Goal: Task Accomplishment & Management: Complete application form

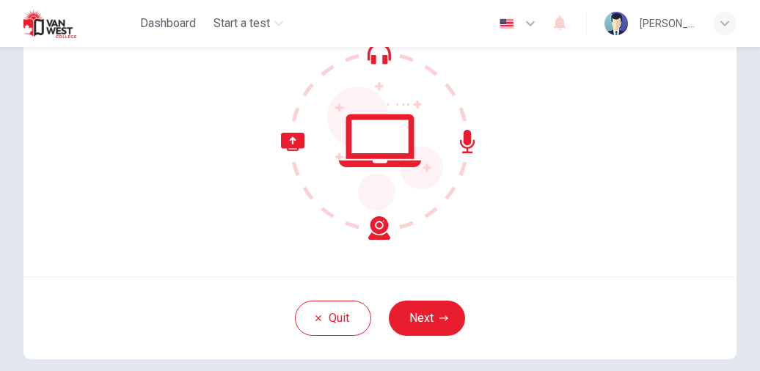
scroll to position [211, 0]
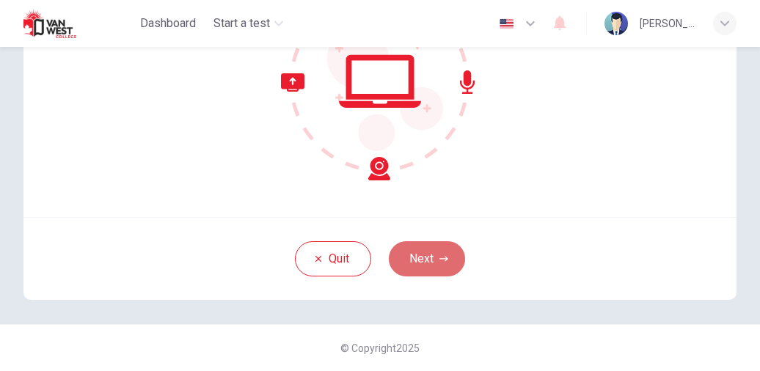
click at [433, 253] on button "Next" at bounding box center [427, 258] width 76 height 35
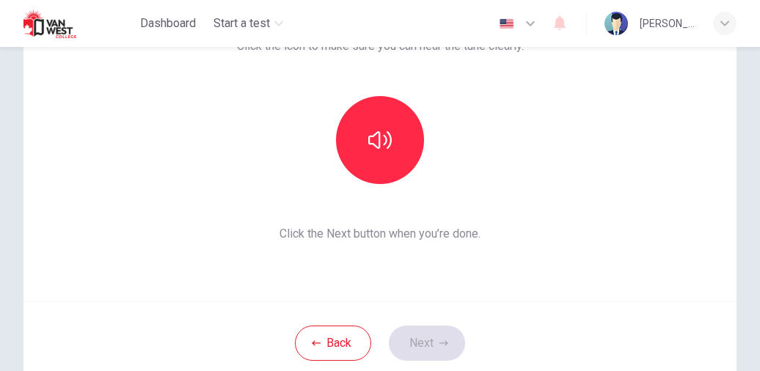
scroll to position [126, 0]
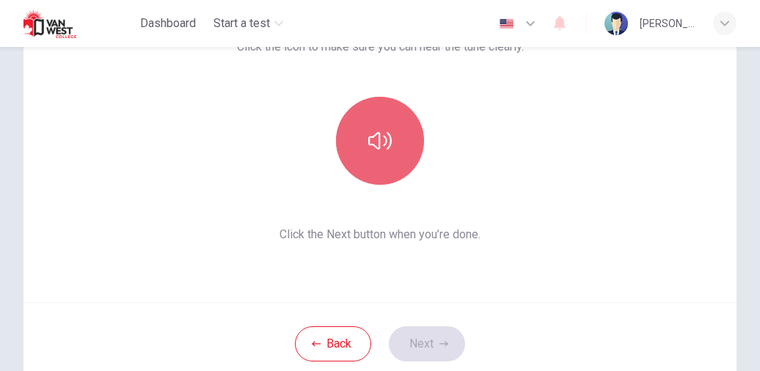
click at [382, 149] on icon "button" at bounding box center [379, 140] width 23 height 23
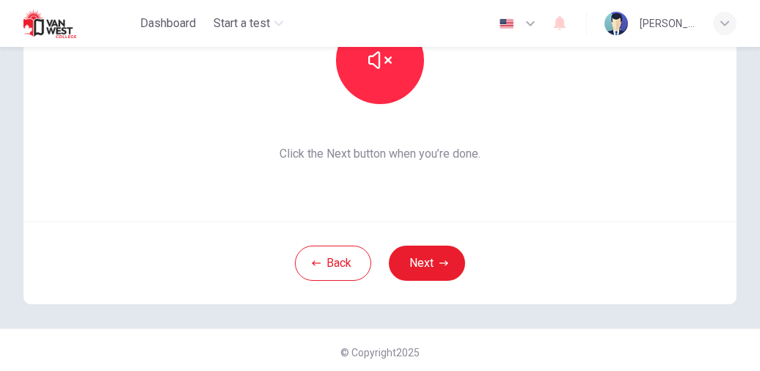
scroll to position [211, 0]
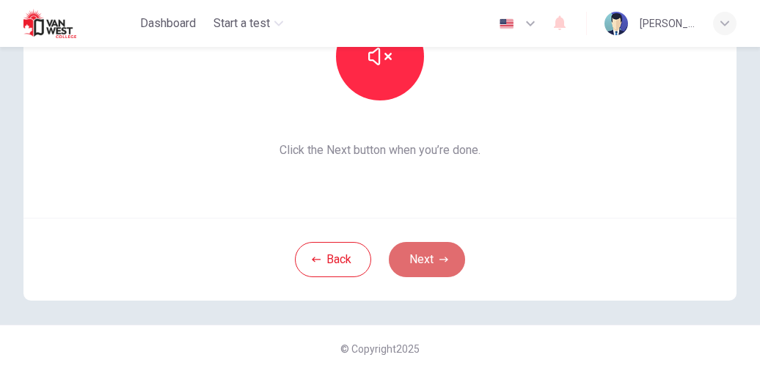
click at [442, 253] on button "Next" at bounding box center [427, 259] width 76 height 35
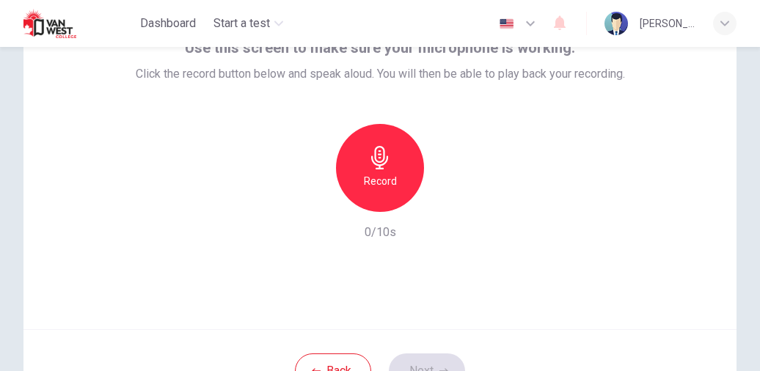
scroll to position [115, 0]
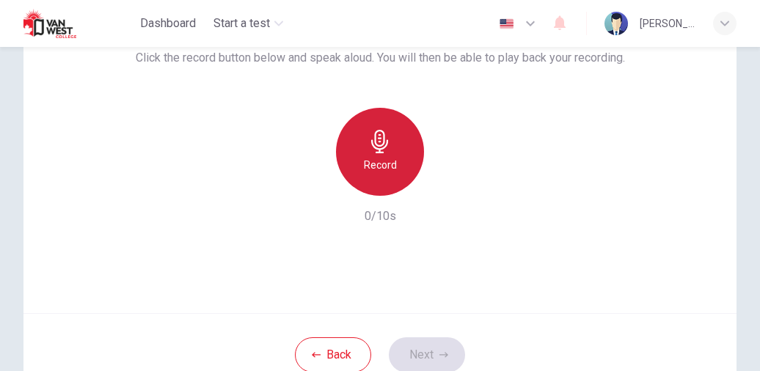
click at [398, 149] on div "Record" at bounding box center [380, 152] width 88 height 88
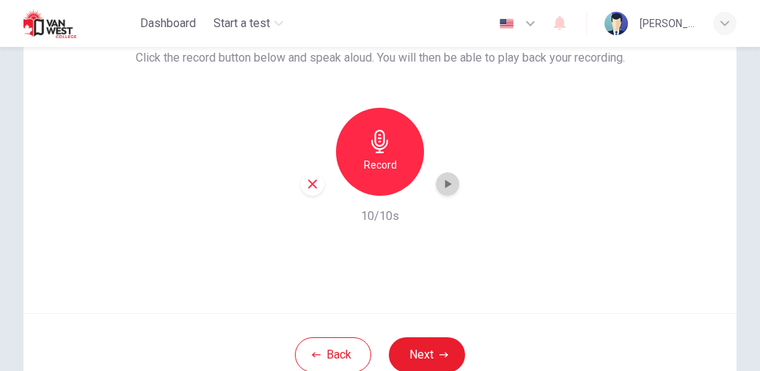
click at [447, 181] on icon "button" at bounding box center [447, 184] width 15 height 15
click at [314, 180] on icon "button" at bounding box center [312, 184] width 13 height 13
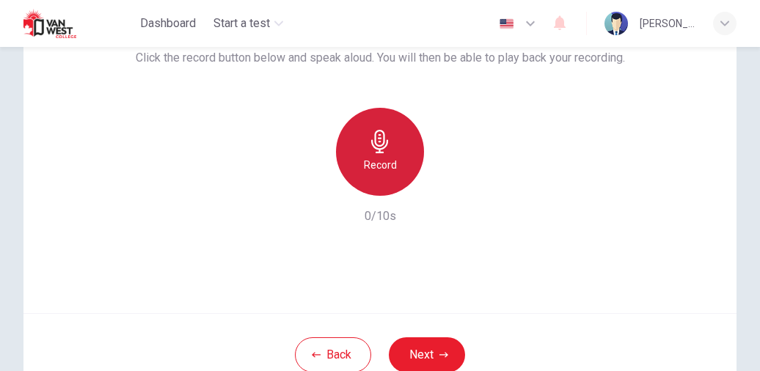
click at [377, 140] on icon "button" at bounding box center [379, 141] width 23 height 23
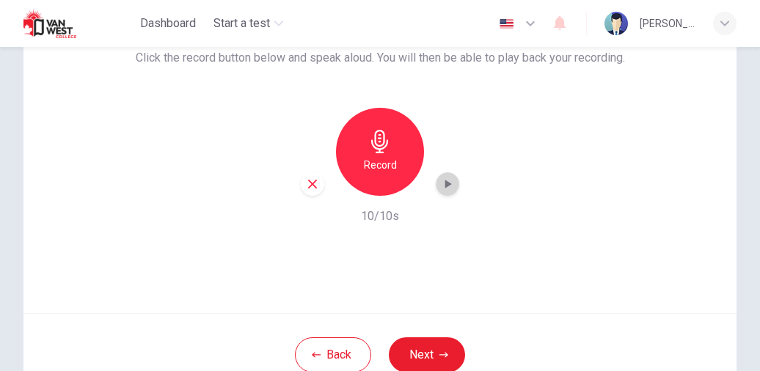
click at [443, 188] on icon "button" at bounding box center [447, 184] width 15 height 15
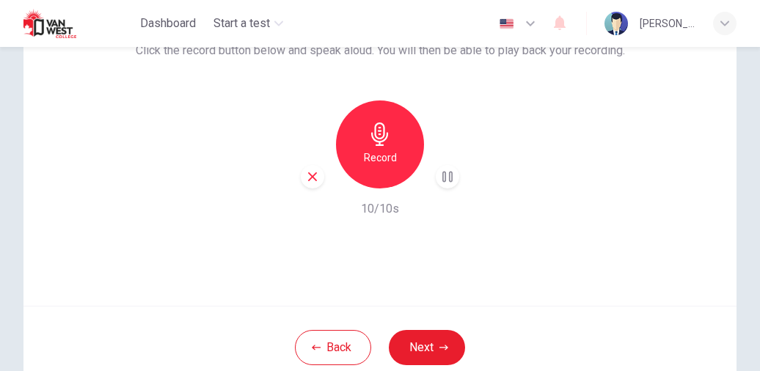
scroll to position [211, 0]
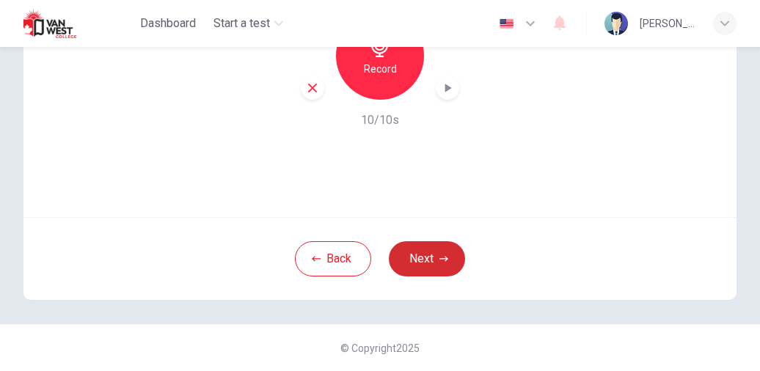
click at [433, 264] on button "Next" at bounding box center [427, 258] width 76 height 35
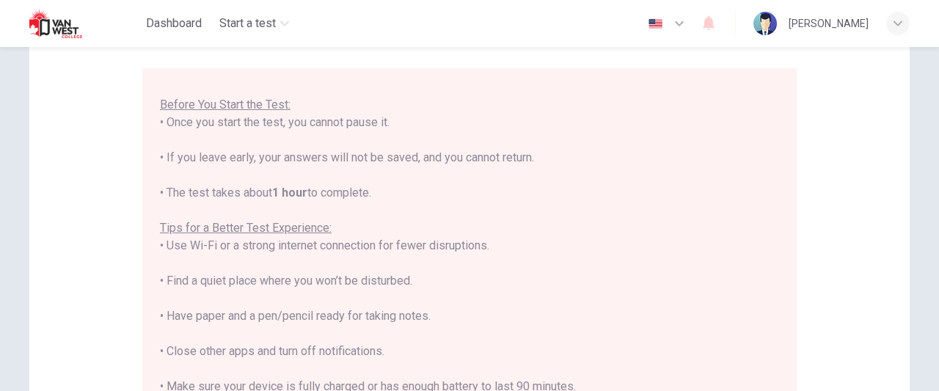
scroll to position [131, 0]
click at [688, 23] on icon "button" at bounding box center [679, 24] width 18 height 18
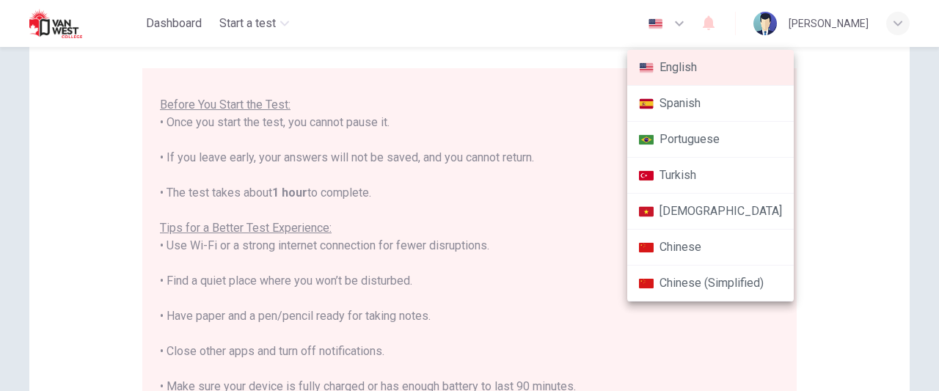
click at [710, 20] on div at bounding box center [469, 195] width 939 height 391
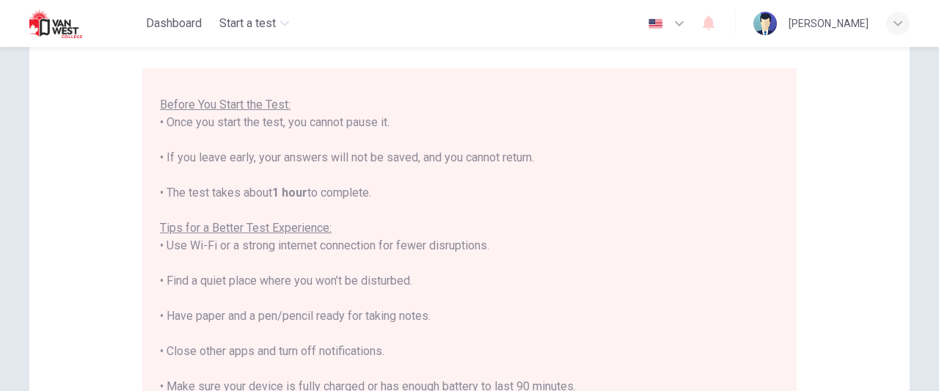
click at [665, 24] on img "button" at bounding box center [655, 23] width 18 height 11
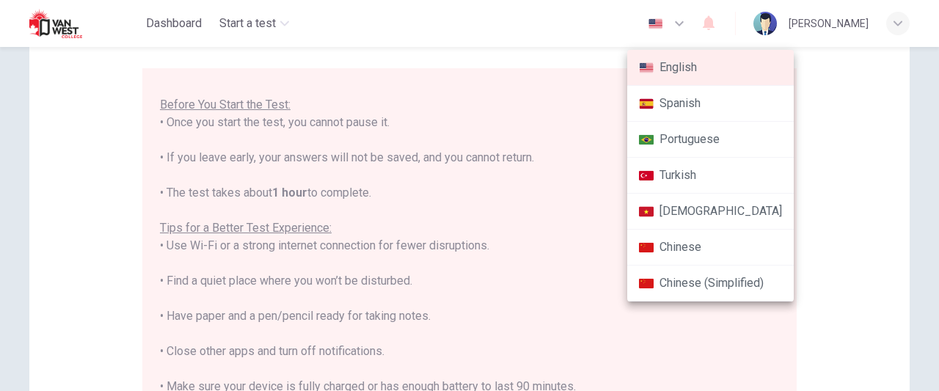
click at [522, 193] on div at bounding box center [469, 195] width 939 height 391
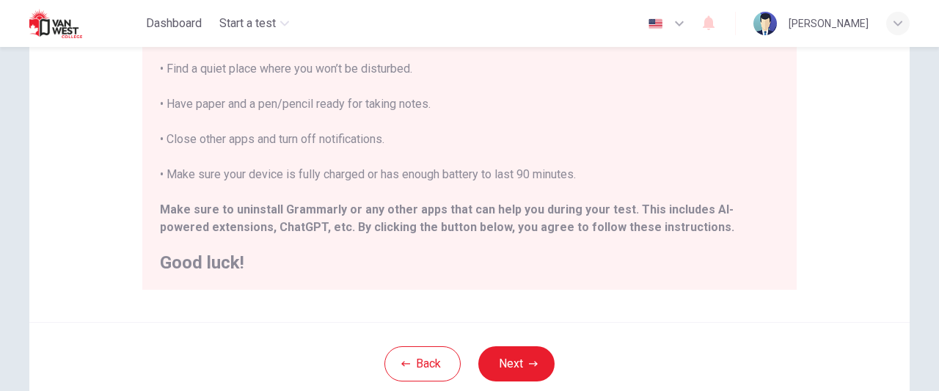
scroll to position [341, 0]
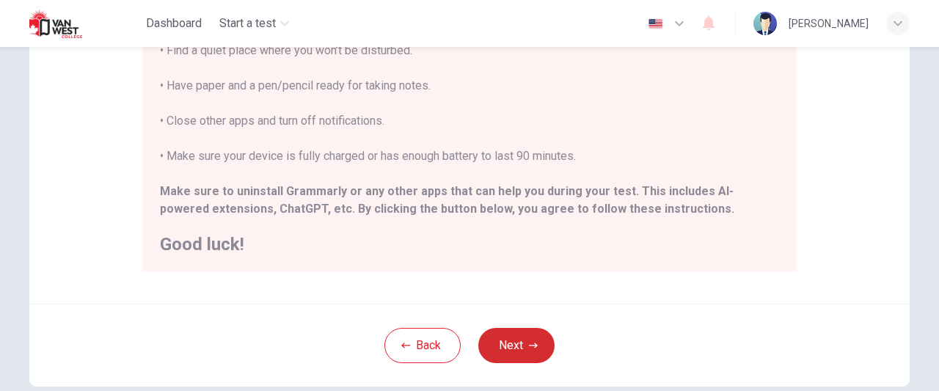
click at [503, 340] on button "Next" at bounding box center [516, 345] width 76 height 35
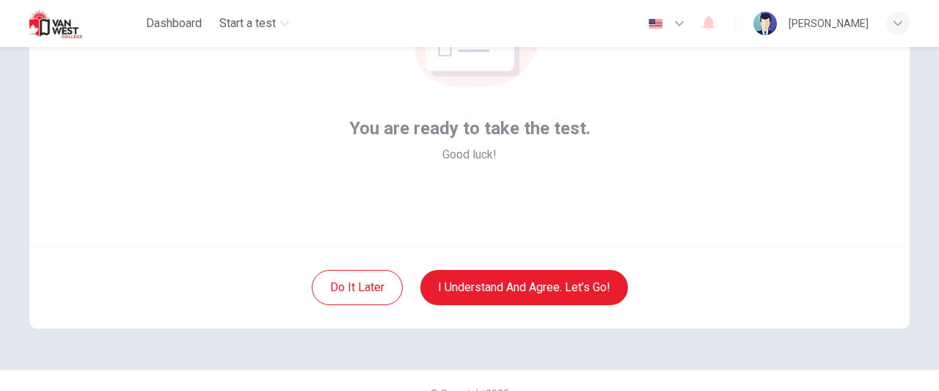
scroll to position [197, 0]
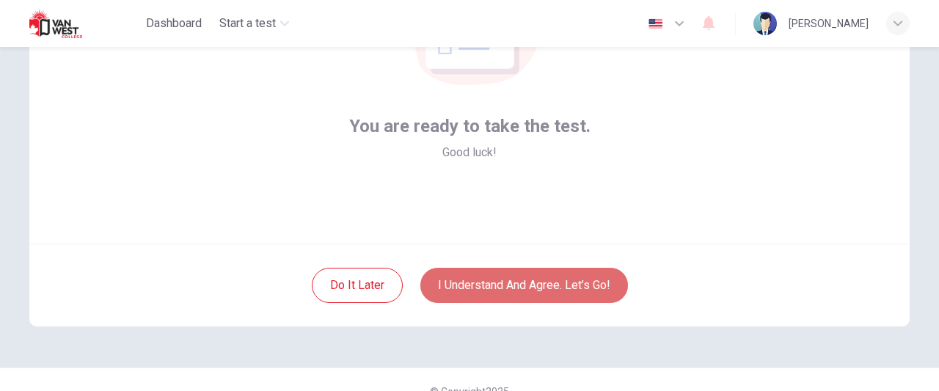
click at [502, 284] on button "I understand and agree. Let’s go!" at bounding box center [524, 285] width 208 height 35
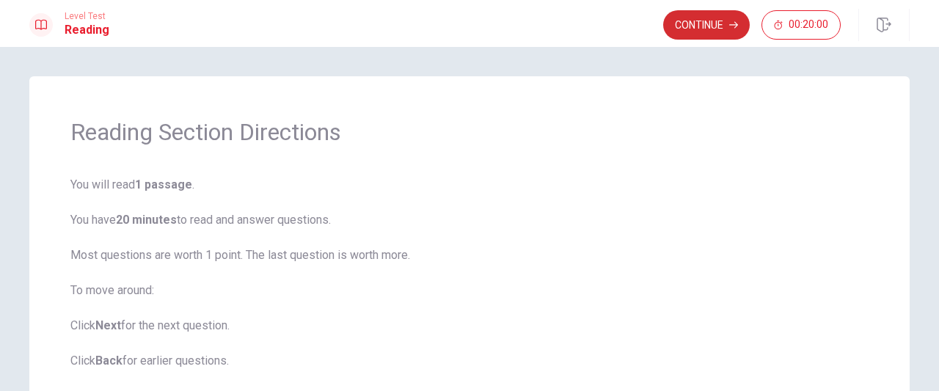
click at [722, 21] on button "Continue" at bounding box center [706, 24] width 87 height 29
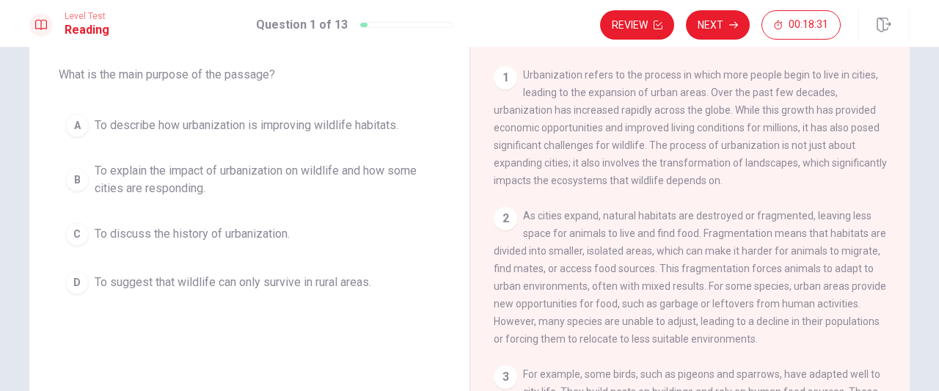
scroll to position [76, 0]
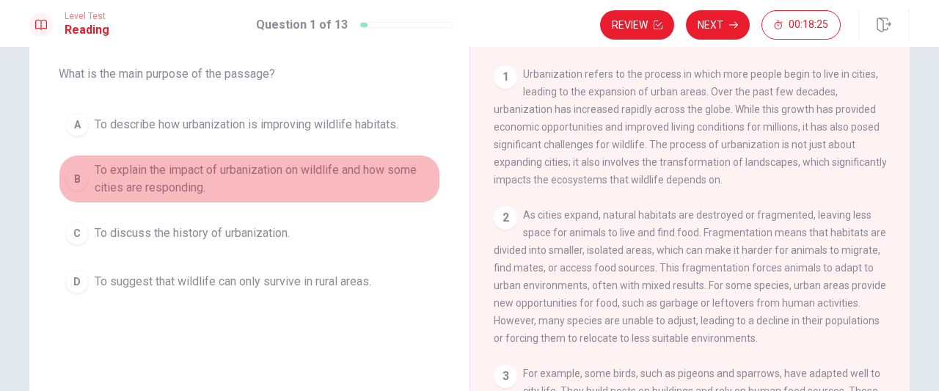
click at [293, 172] on span "To explain the impact of urbanization on wildlife and how some cities are respo…" at bounding box center [264, 178] width 339 height 35
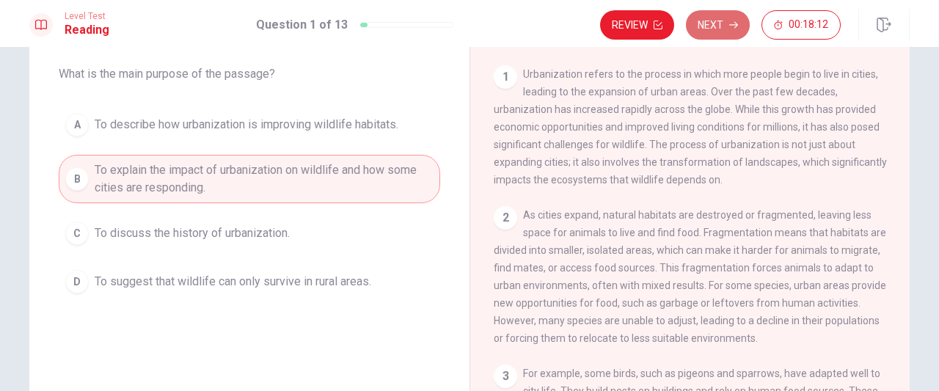
click at [710, 23] on button "Next" at bounding box center [718, 24] width 64 height 29
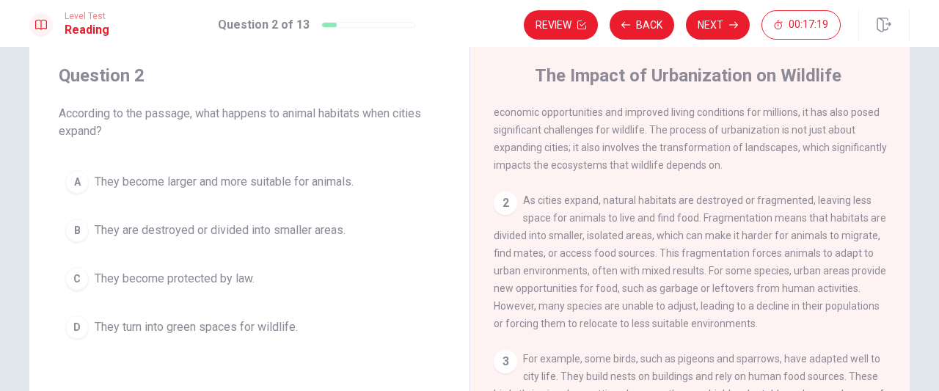
scroll to position [29, 0]
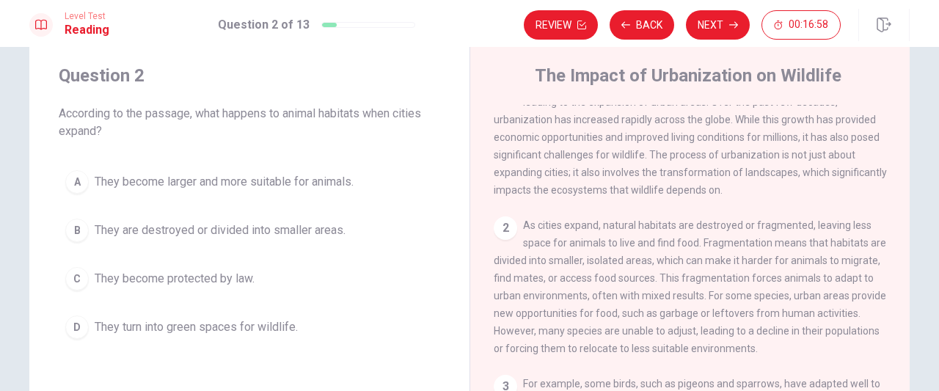
click at [282, 225] on span "They are destroyed or divided into smaller areas." at bounding box center [220, 231] width 251 height 18
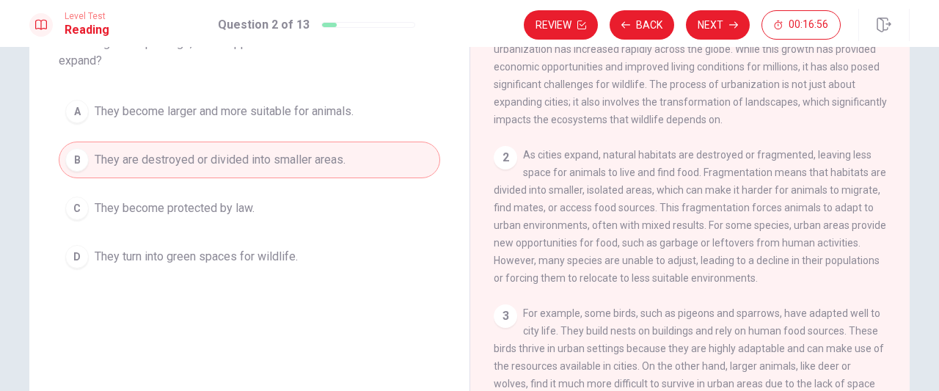
scroll to position [0, 0]
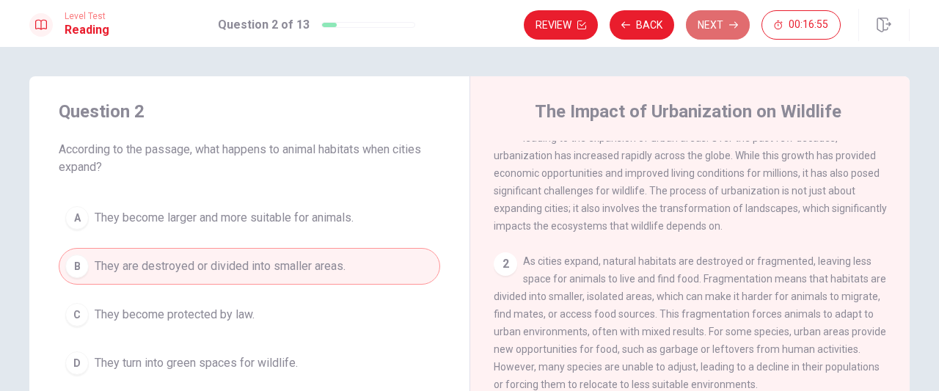
click at [709, 15] on button "Next" at bounding box center [718, 24] width 64 height 29
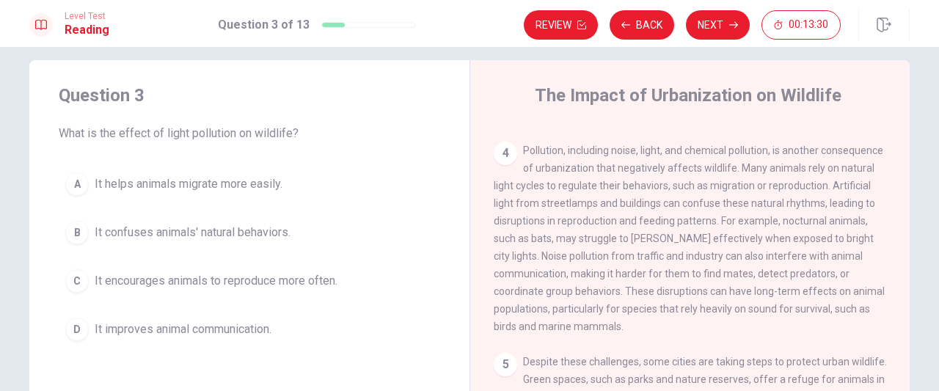
scroll to position [426, 0]
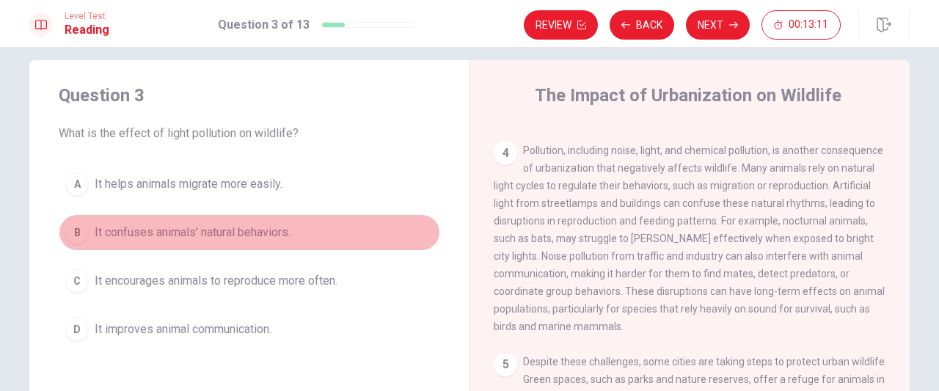
click at [266, 233] on span "It confuses animals' natural behaviors." at bounding box center [193, 233] width 196 height 18
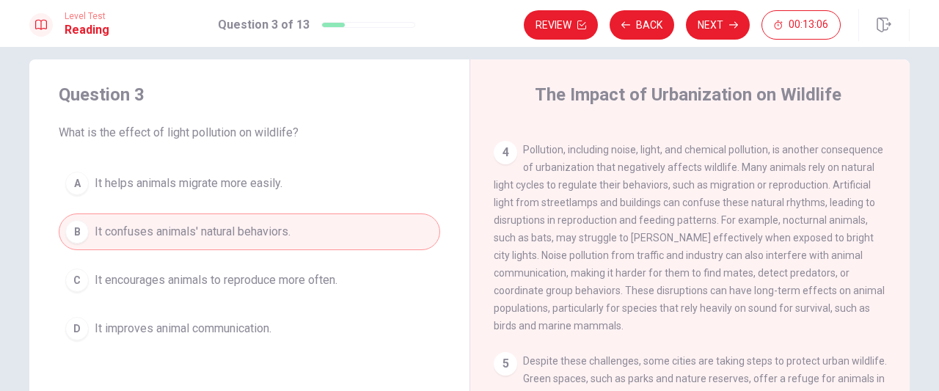
scroll to position [18, 0]
click at [724, 20] on button "Next" at bounding box center [718, 24] width 64 height 29
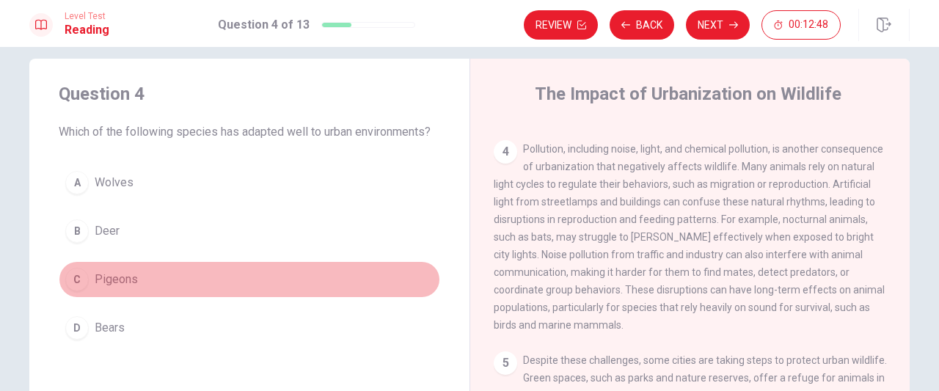
click at [129, 284] on span "Pigeons" at bounding box center [116, 280] width 43 height 18
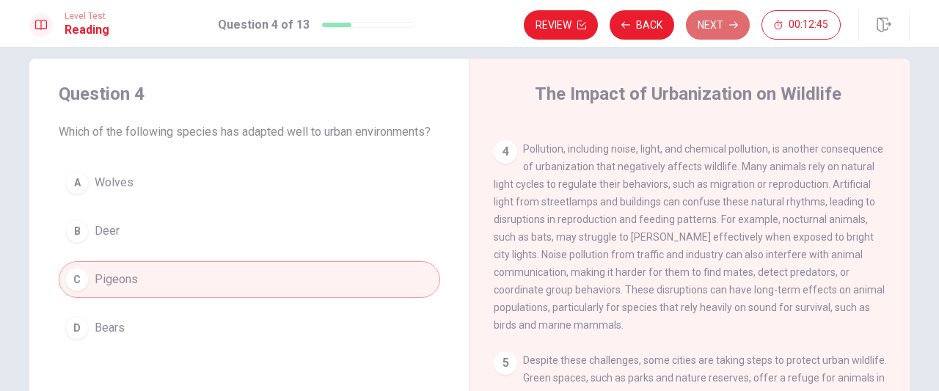
click at [717, 32] on button "Next" at bounding box center [718, 24] width 64 height 29
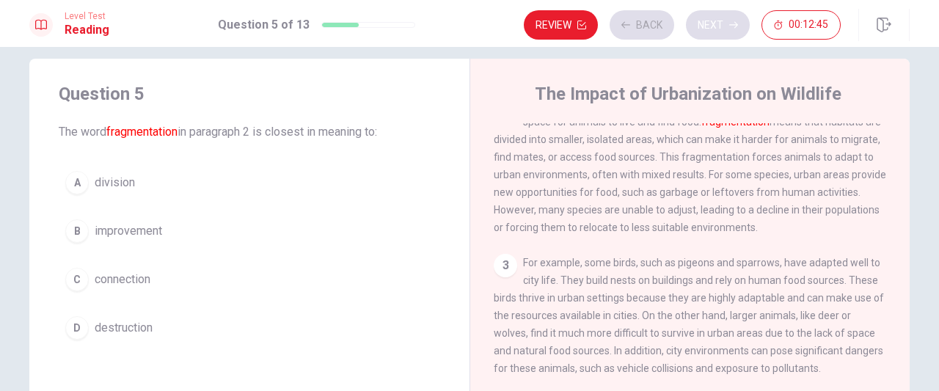
scroll to position [144, 0]
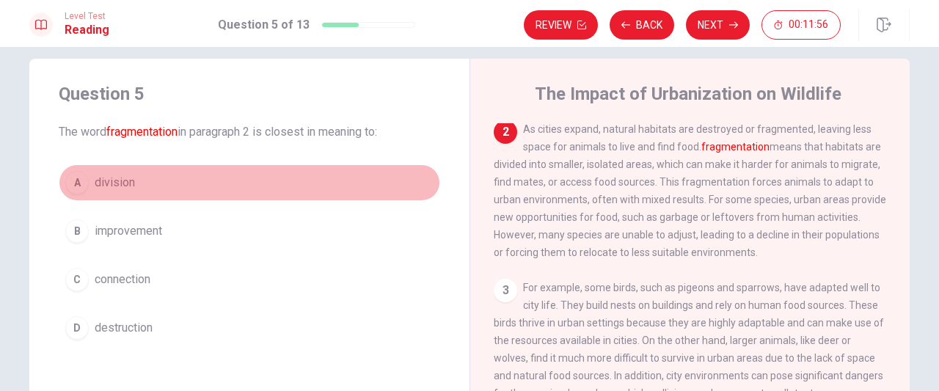
click at [123, 175] on span "division" at bounding box center [115, 183] width 40 height 18
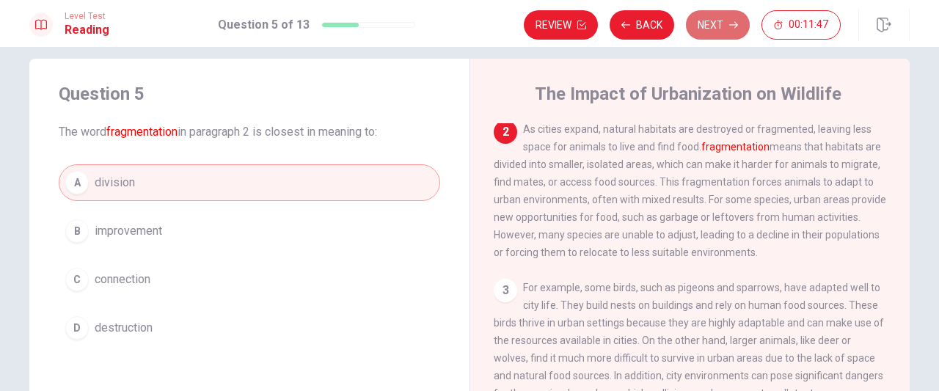
click at [729, 25] on icon "button" at bounding box center [733, 25] width 9 height 9
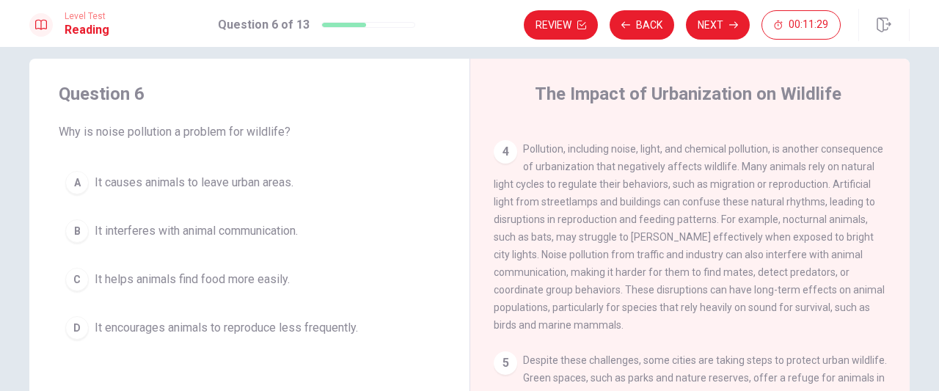
scroll to position [442, 0]
click at [759, 285] on span "Pollution, including noise, light, and chemical pollution, is another consequen…" at bounding box center [689, 237] width 391 height 188
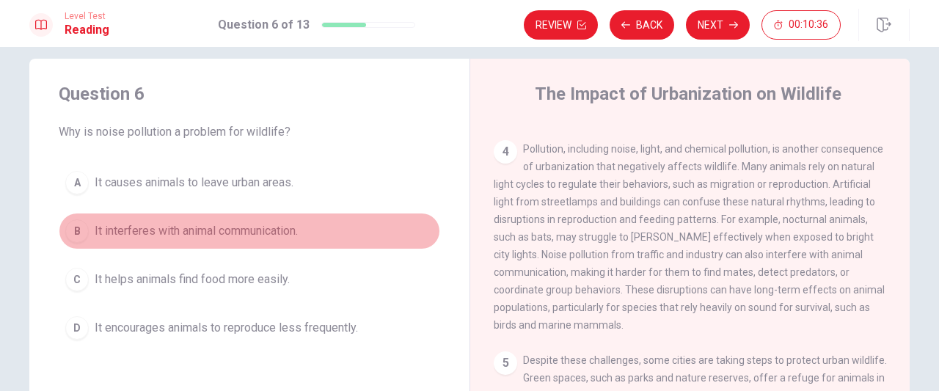
click at [183, 232] on span "It interferes with animal communication." at bounding box center [196, 231] width 203 height 18
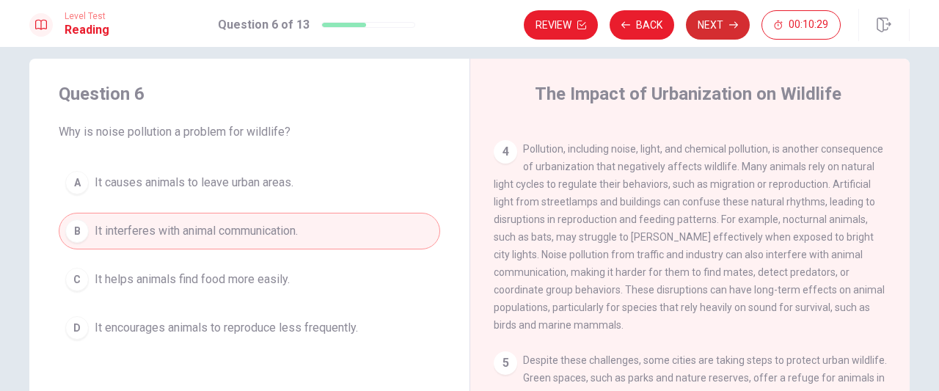
click at [733, 21] on icon "button" at bounding box center [733, 25] width 9 height 9
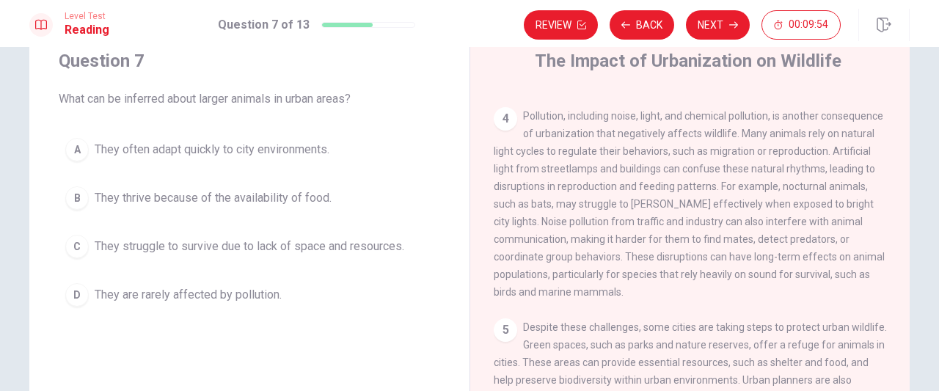
scroll to position [44, 0]
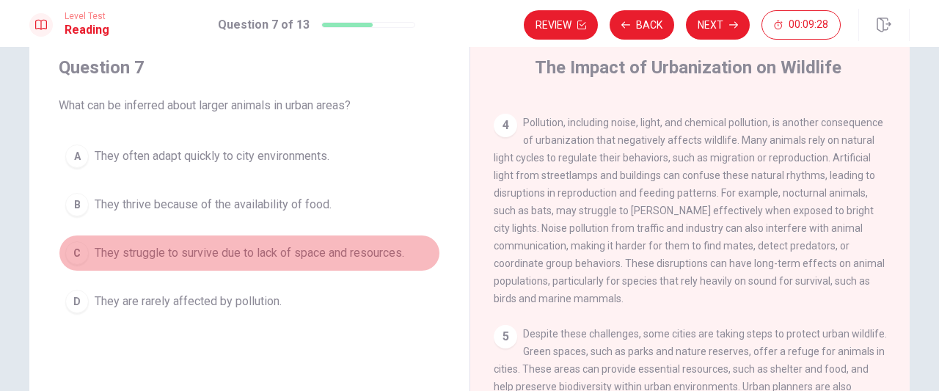
click at [183, 248] on span "They struggle to survive due to lack of space and resources." at bounding box center [250, 253] width 310 height 18
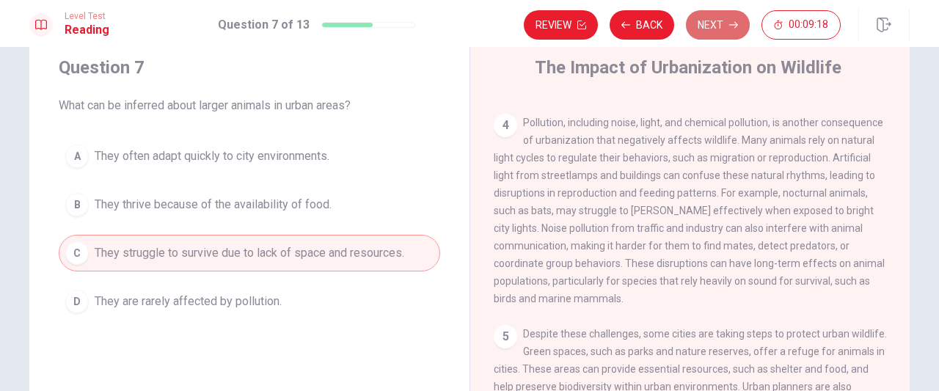
click at [728, 23] on button "Next" at bounding box center [718, 24] width 64 height 29
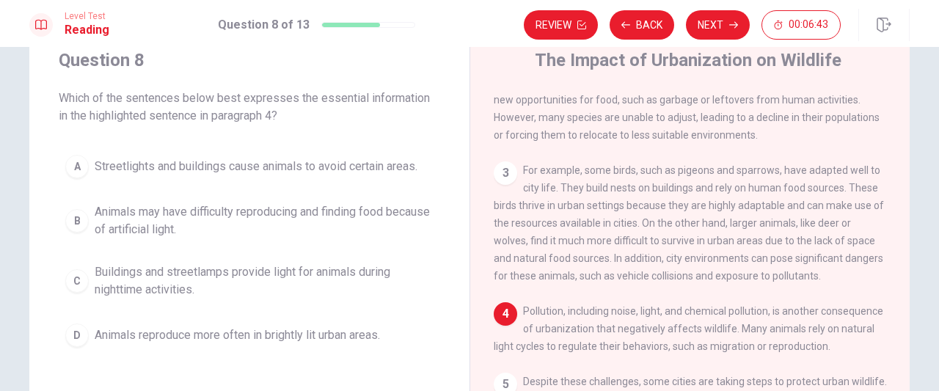
scroll to position [55, 0]
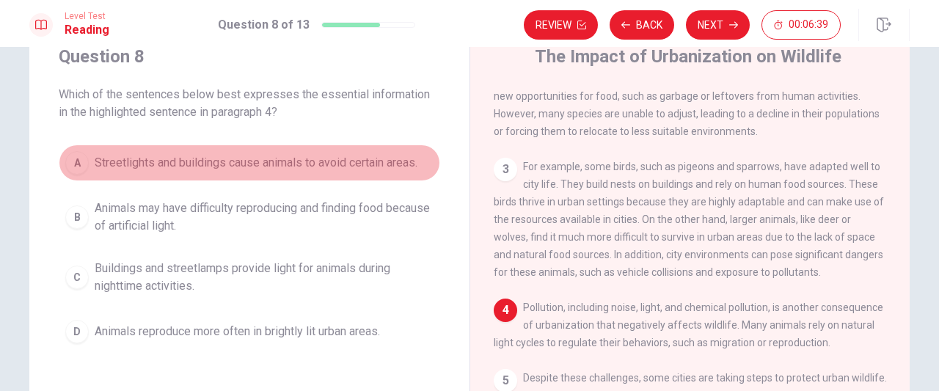
click at [276, 165] on span "Streetlights and buildings cause animals to avoid certain areas." at bounding box center [256, 163] width 323 height 18
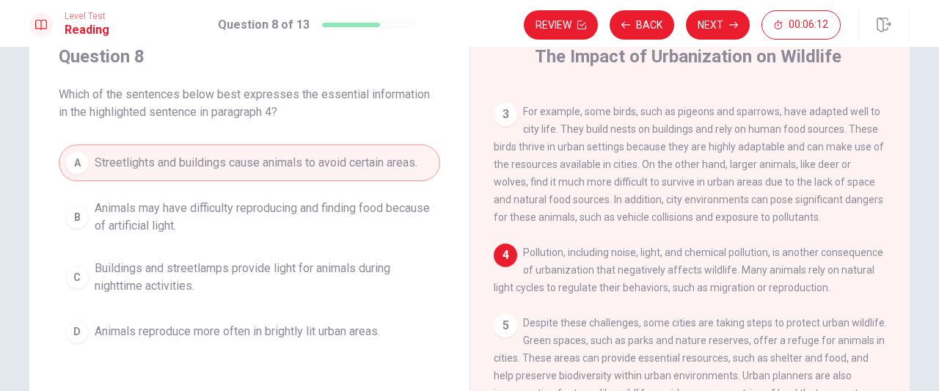
scroll to position [317, 0]
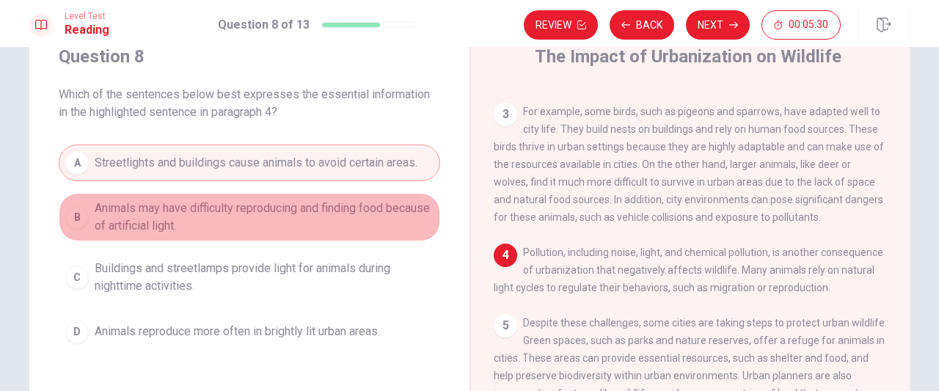
click at [204, 215] on span "Animals may have difficulty reproducing and finding food because of artificial …" at bounding box center [264, 217] width 339 height 35
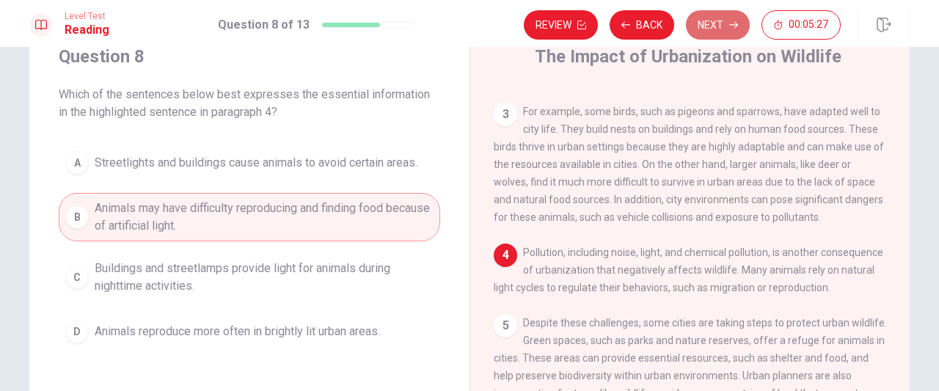
click at [719, 26] on button "Next" at bounding box center [718, 24] width 64 height 29
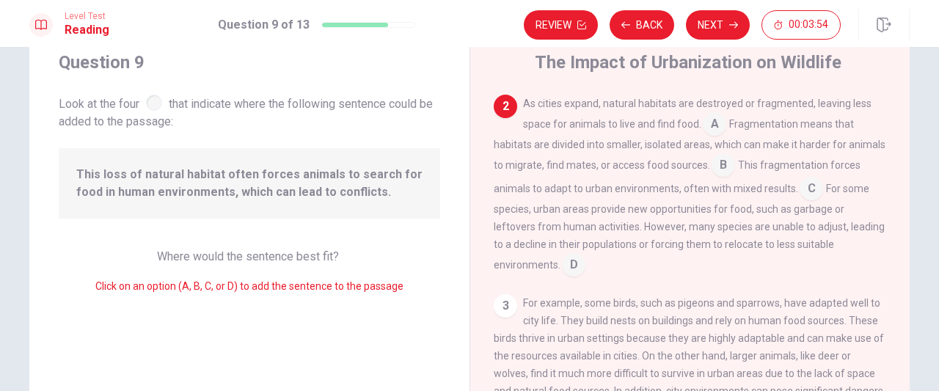
scroll to position [48, 0]
click at [563, 278] on input at bounding box center [573, 267] width 23 height 23
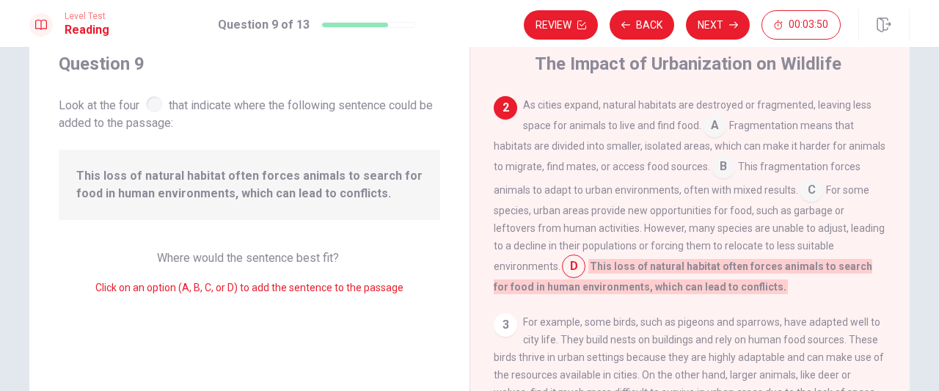
click at [735, 168] on input at bounding box center [723, 167] width 23 height 23
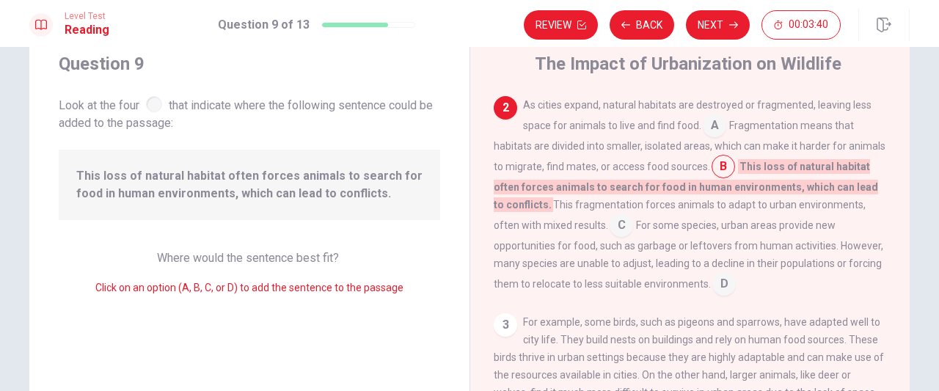
click at [723, 293] on input at bounding box center [723, 285] width 23 height 23
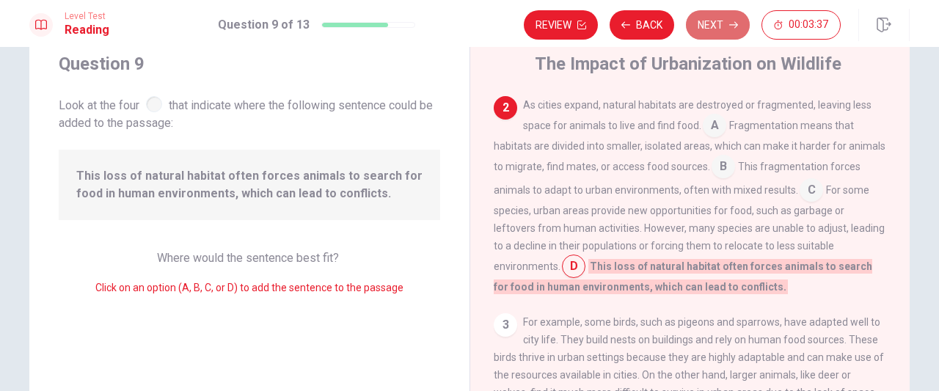
click at [715, 27] on button "Next" at bounding box center [718, 24] width 64 height 29
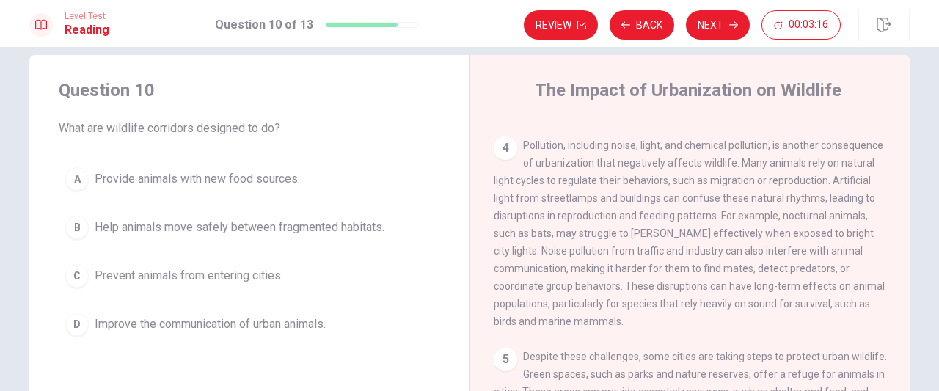
scroll to position [23, 0]
click at [174, 227] on span "Help animals move safely between fragmented habitats." at bounding box center [240, 226] width 290 height 18
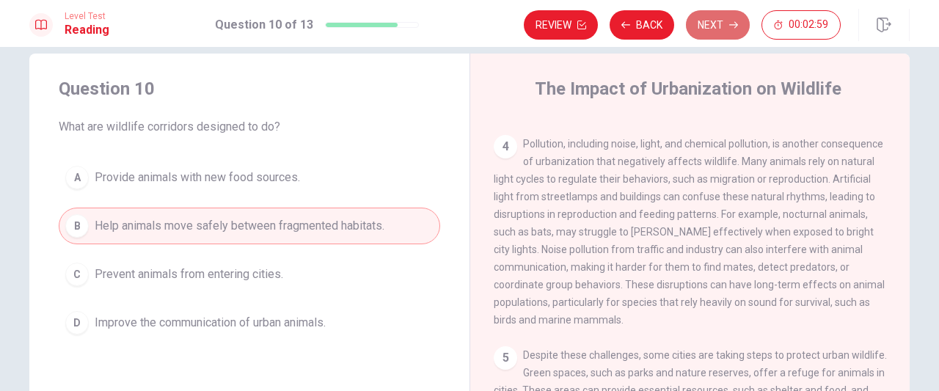
click at [717, 29] on button "Next" at bounding box center [718, 24] width 64 height 29
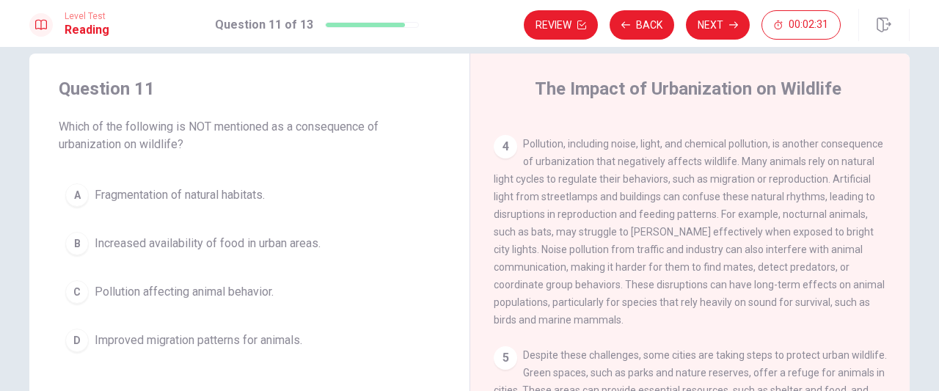
click at [191, 340] on span "Improved migration patterns for animals." at bounding box center [199, 341] width 208 height 18
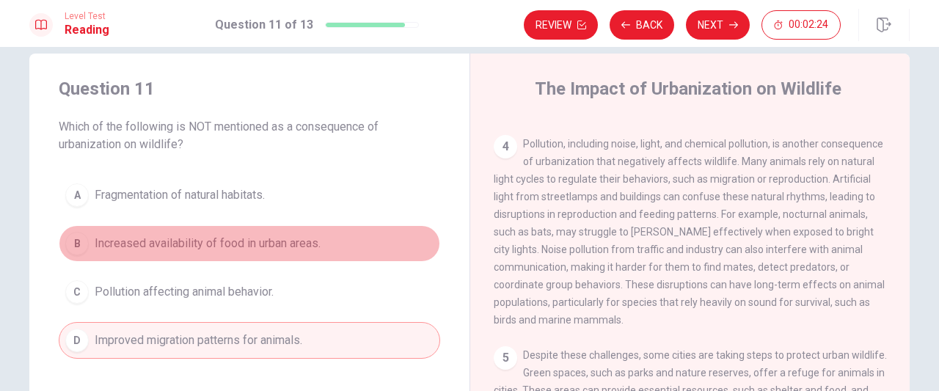
click at [201, 237] on span "Increased availability of food in urban areas." at bounding box center [208, 244] width 226 height 18
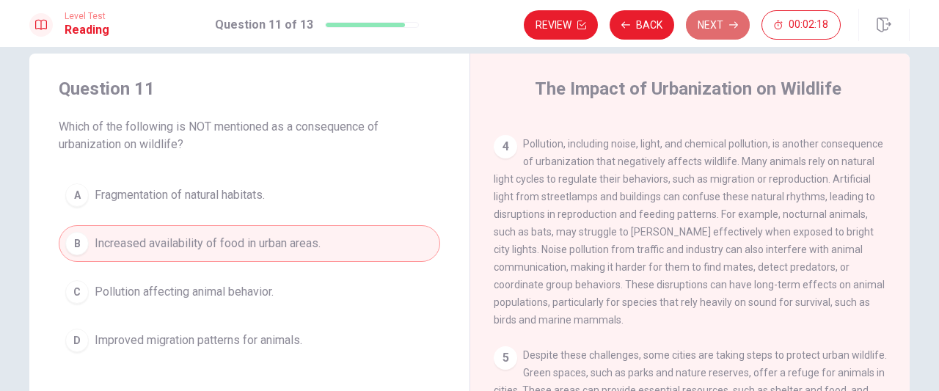
click at [725, 32] on button "Next" at bounding box center [718, 24] width 64 height 29
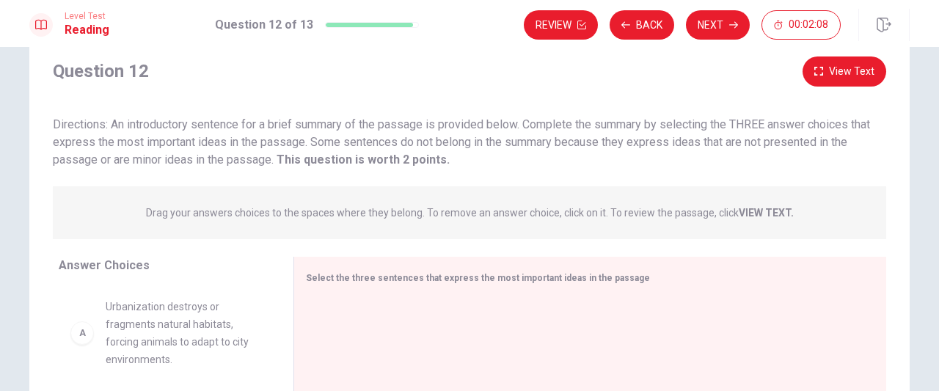
scroll to position [29, 0]
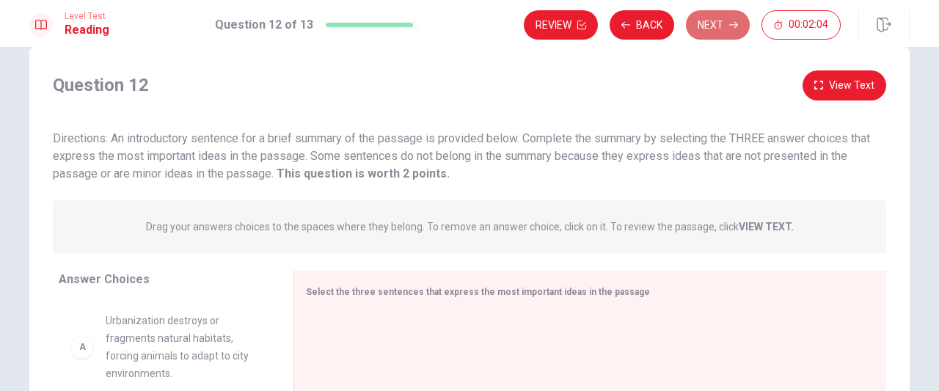
click at [717, 18] on button "Next" at bounding box center [718, 24] width 64 height 29
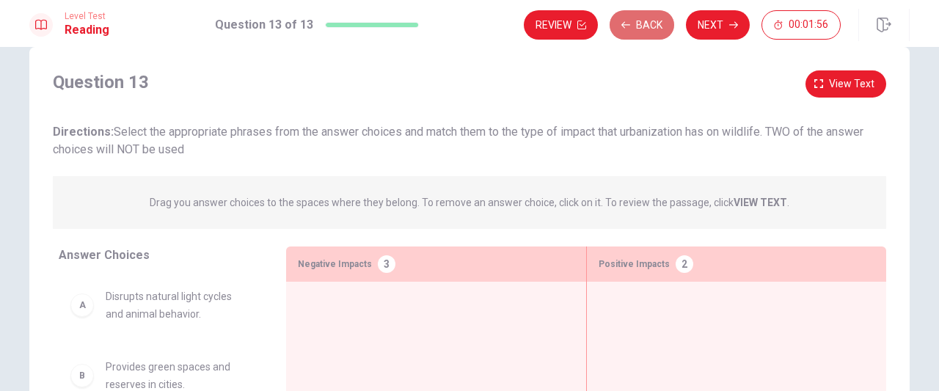
click at [647, 29] on button "Back" at bounding box center [642, 24] width 65 height 29
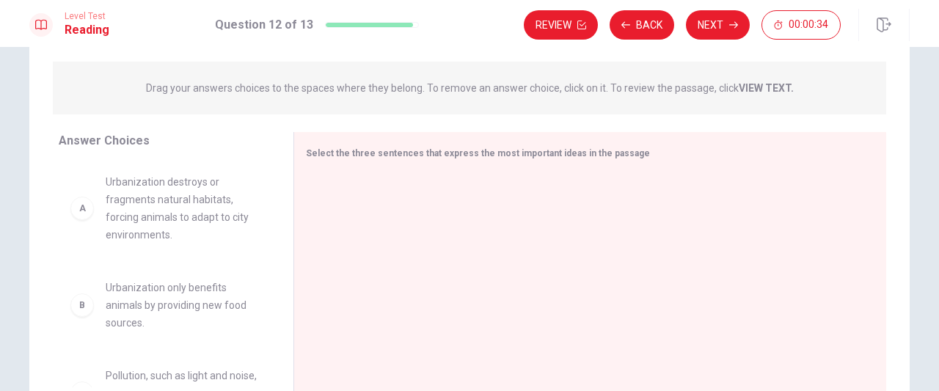
scroll to position [0, 0]
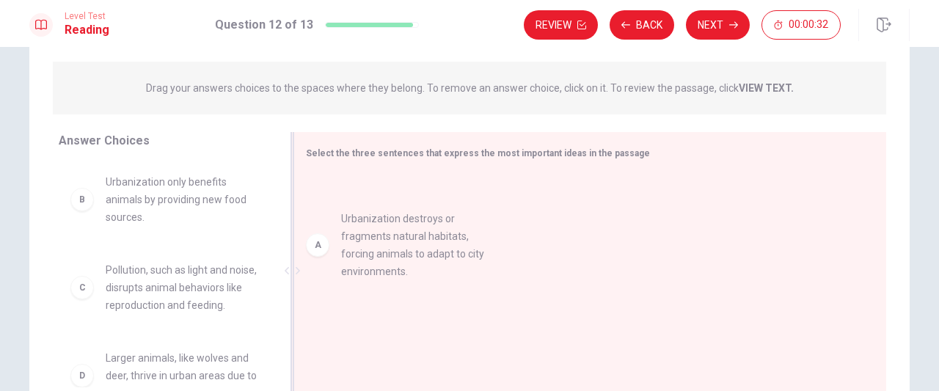
drag, startPoint x: 161, startPoint y: 205, endPoint x: 442, endPoint y: 233, distance: 281.7
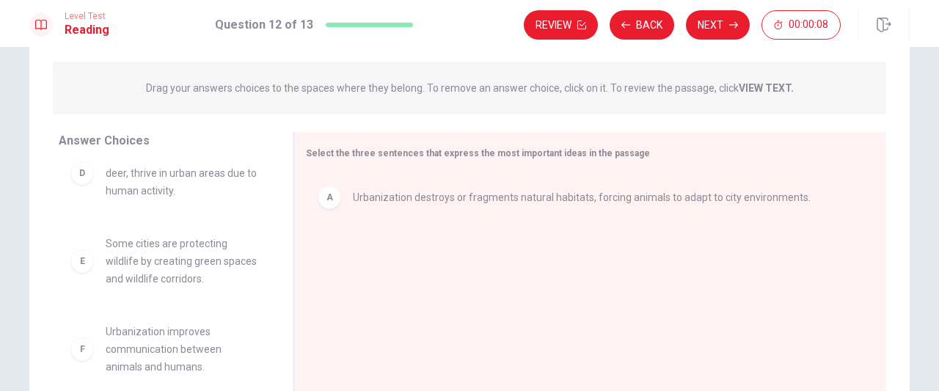
scroll to position [213, 0]
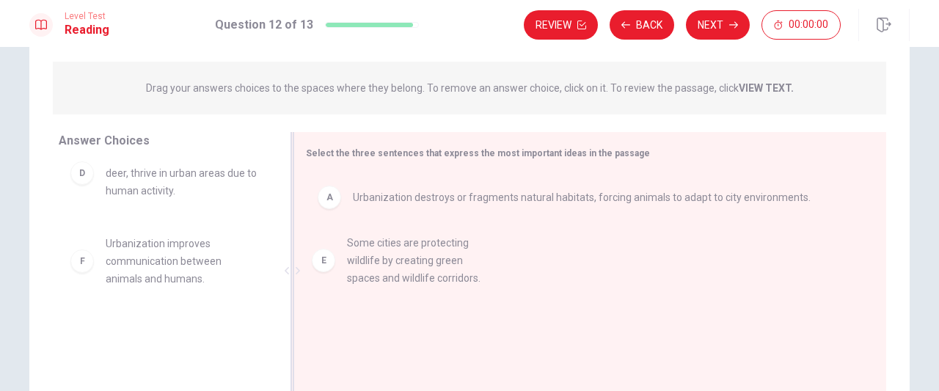
drag, startPoint x: 157, startPoint y: 271, endPoint x: 429, endPoint y: 263, distance: 272.3
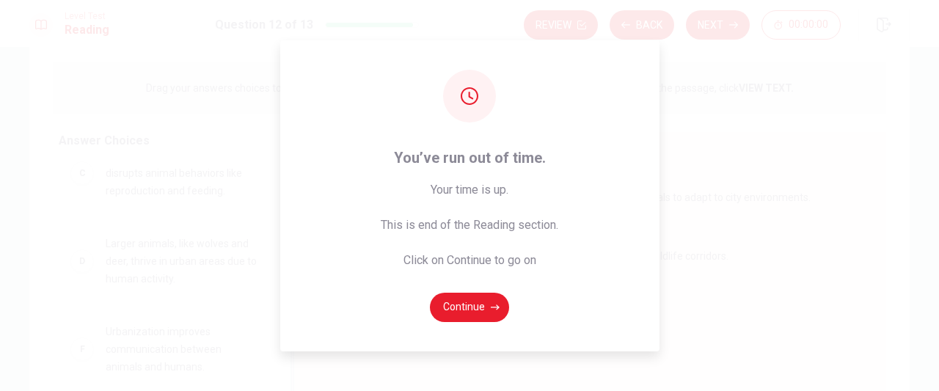
scroll to position [132, 0]
click at [475, 303] on button "Continue" at bounding box center [469, 307] width 79 height 29
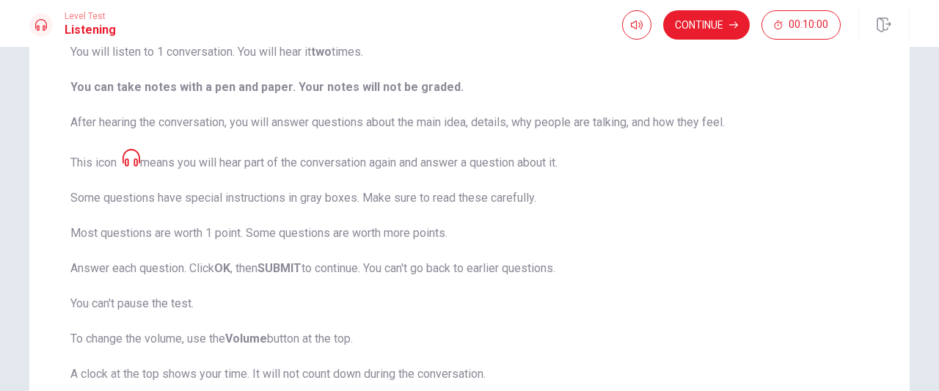
drag, startPoint x: 475, startPoint y: 303, endPoint x: 299, endPoint y: 151, distance: 233.0
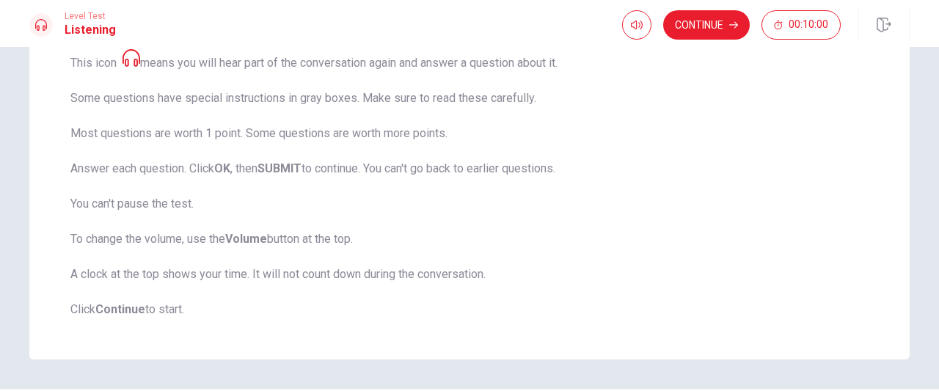
scroll to position [312, 0]
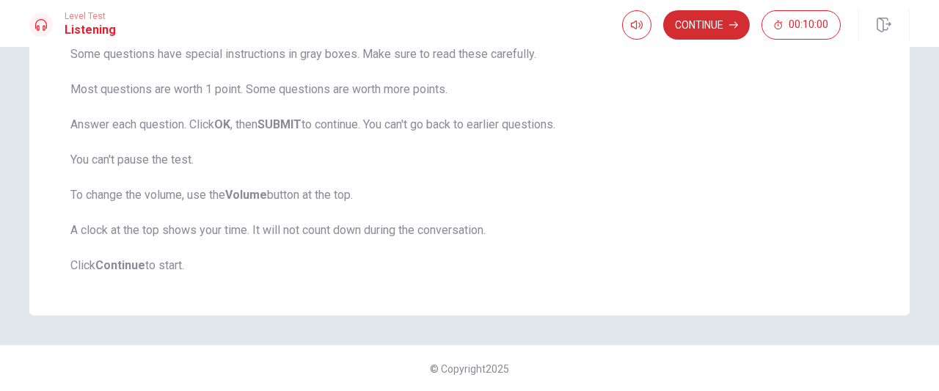
click at [727, 19] on button "Continue" at bounding box center [706, 24] width 87 height 29
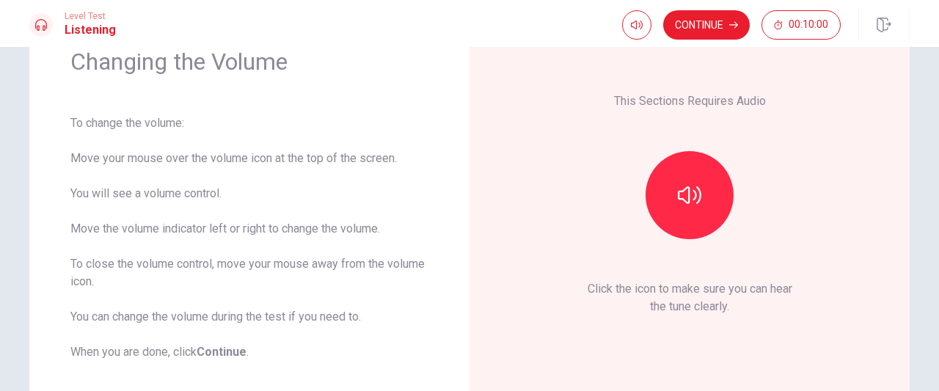
scroll to position [70, 0]
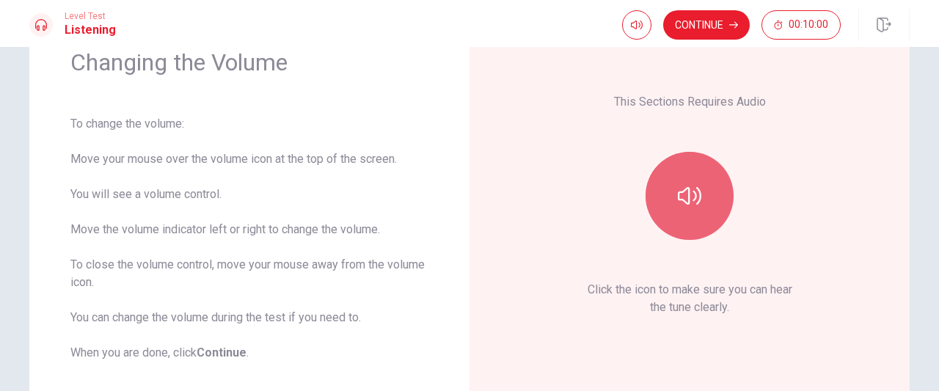
click at [683, 169] on button "button" at bounding box center [690, 196] width 88 height 88
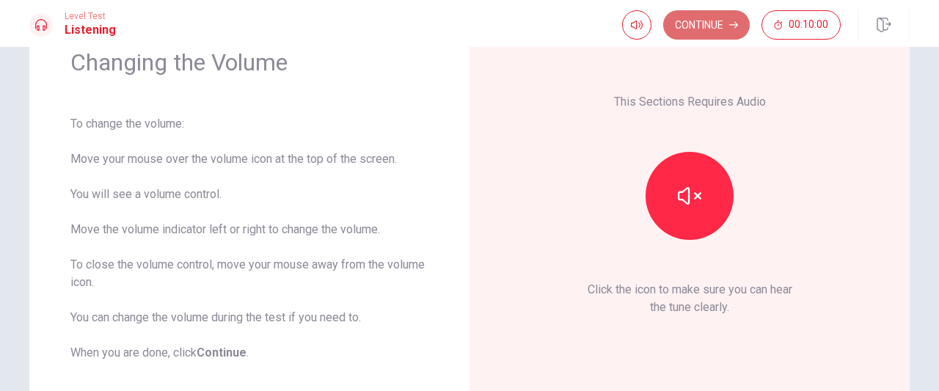
click at [717, 33] on button "Continue" at bounding box center [706, 24] width 87 height 29
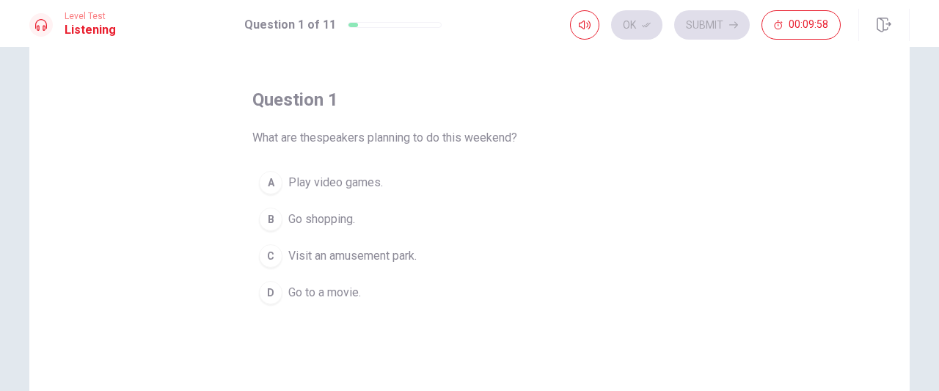
scroll to position [48, 0]
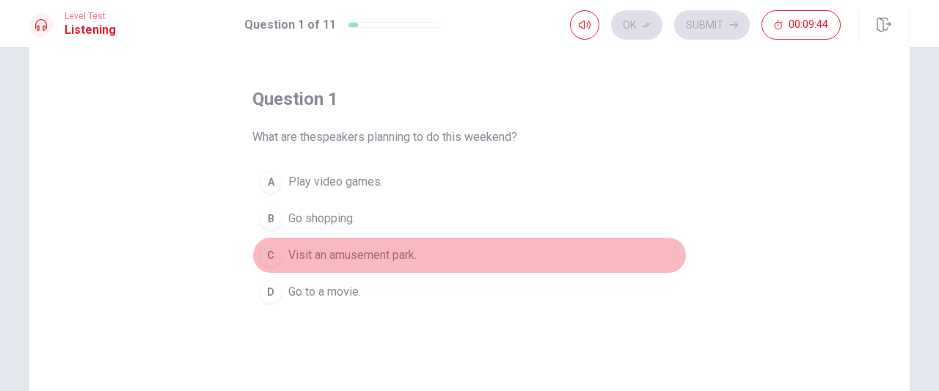
click at [364, 257] on span "Visit an amusement park." at bounding box center [352, 255] width 128 height 18
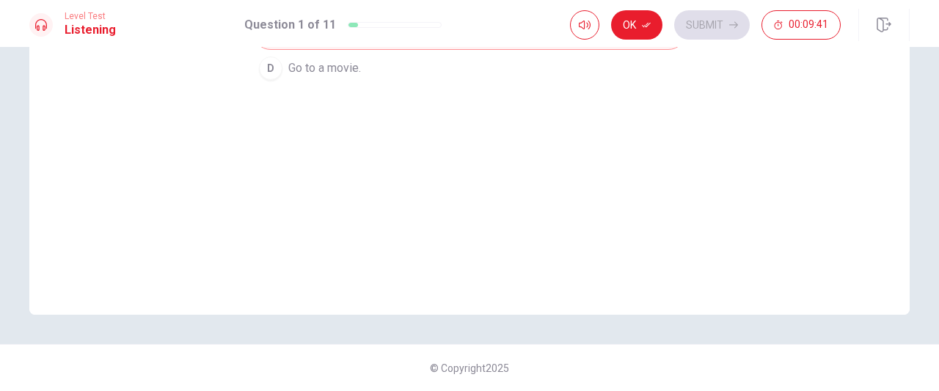
scroll to position [0, 0]
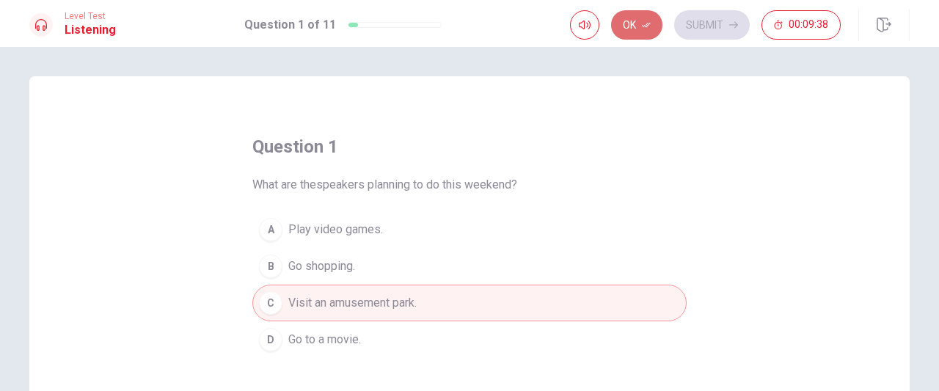
click at [648, 27] on icon "button" at bounding box center [646, 25] width 9 height 9
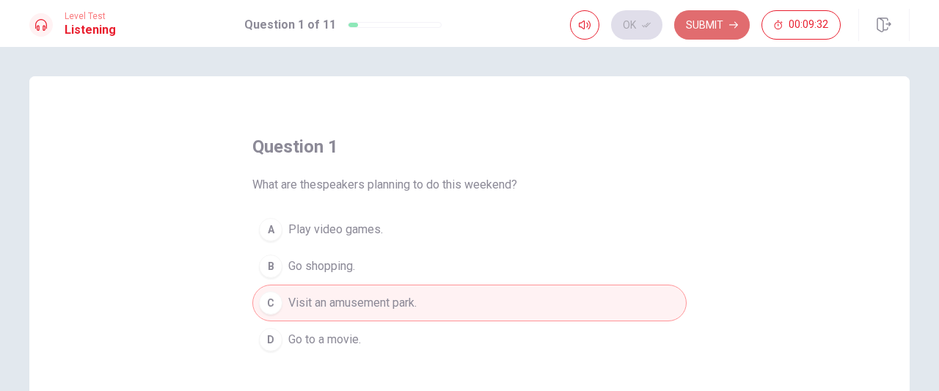
click at [716, 30] on button "Submit" at bounding box center [712, 24] width 76 height 29
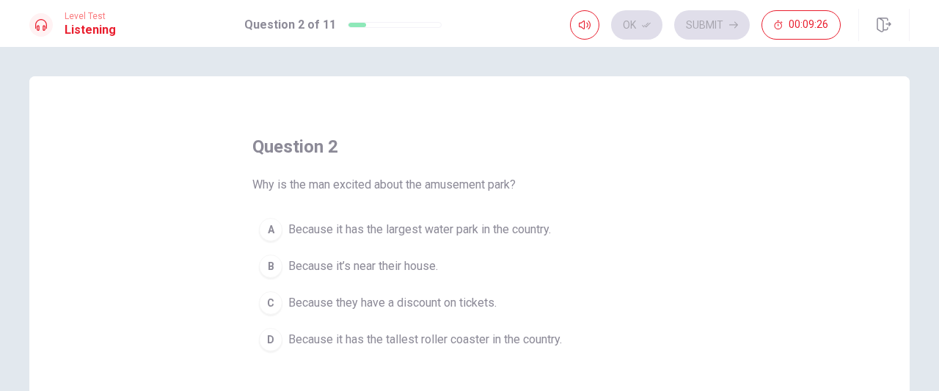
scroll to position [42, 0]
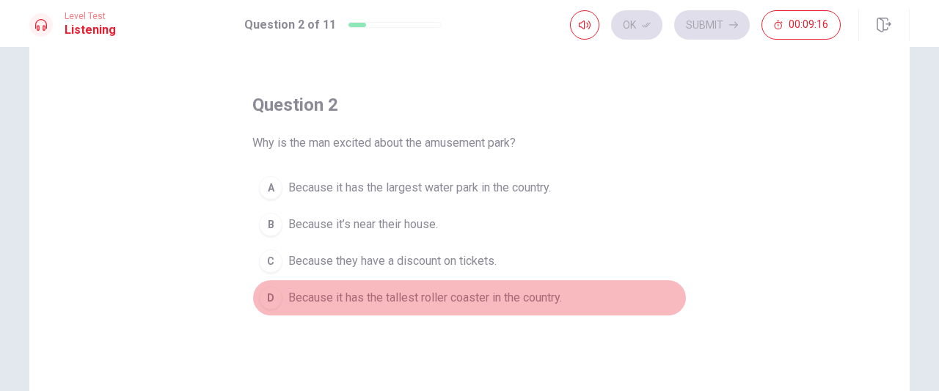
click at [387, 299] on span "Because it has the tallest roller coaster in the country." at bounding box center [425, 298] width 274 height 18
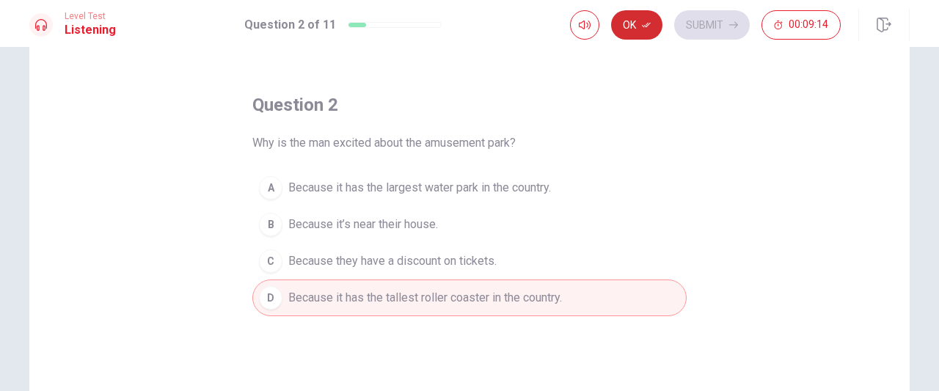
click at [646, 29] on icon "button" at bounding box center [646, 25] width 9 height 9
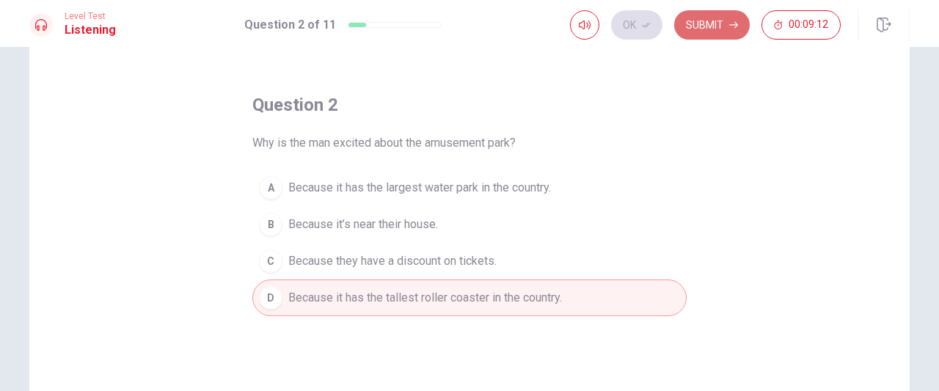
click at [707, 23] on button "Submit" at bounding box center [712, 24] width 76 height 29
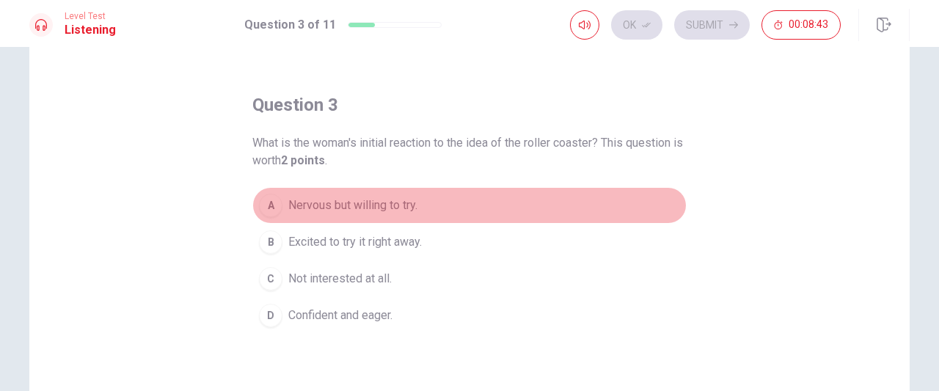
click at [349, 211] on span "Nervous but willing to try." at bounding box center [352, 206] width 129 height 18
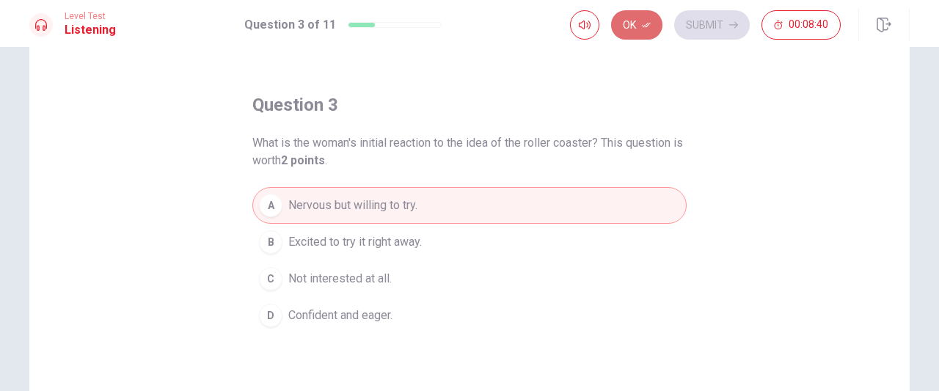
click at [637, 34] on button "Ok" at bounding box center [636, 24] width 51 height 29
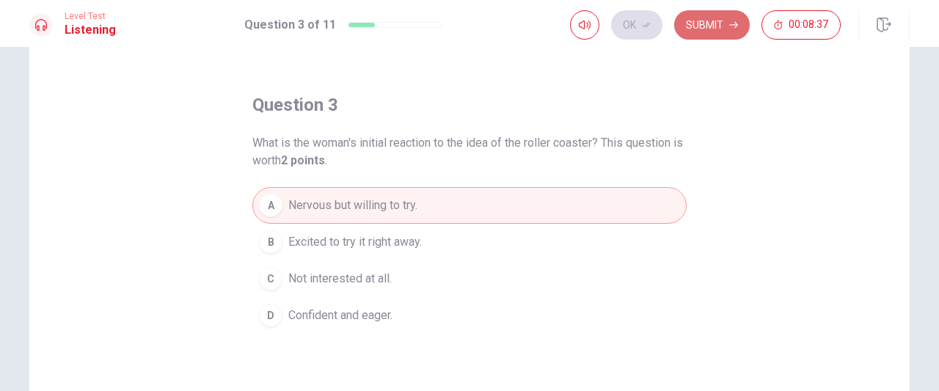
click at [716, 24] on button "Submit" at bounding box center [712, 24] width 76 height 29
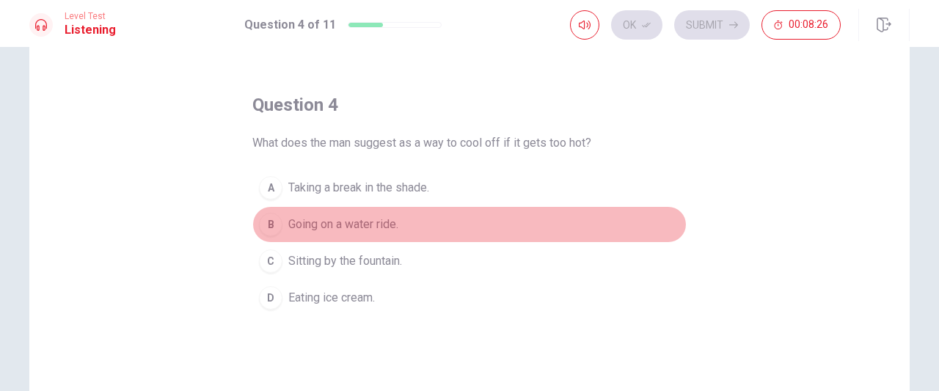
click at [352, 228] on span "Going on a water ride." at bounding box center [343, 225] width 110 height 18
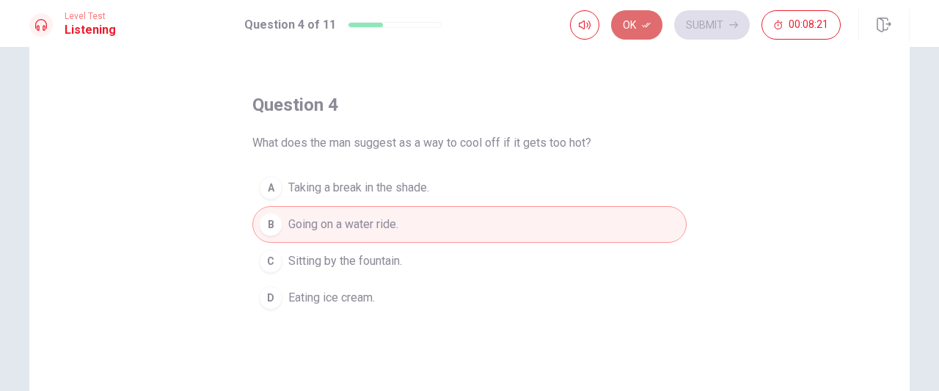
click at [637, 29] on button "Ok" at bounding box center [636, 24] width 51 height 29
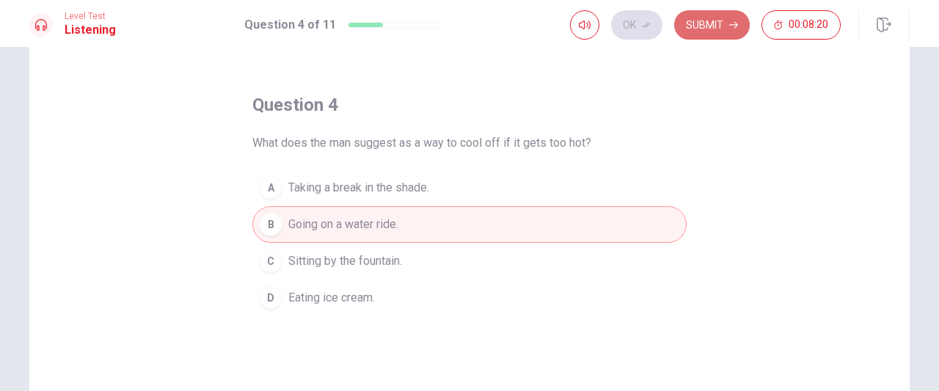
click at [727, 15] on button "Submit" at bounding box center [712, 24] width 76 height 29
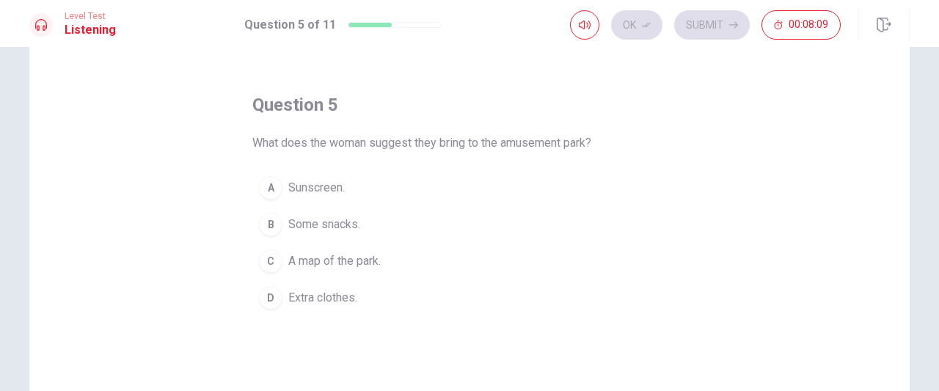
click at [332, 292] on span "Extra clothes." at bounding box center [322, 298] width 69 height 18
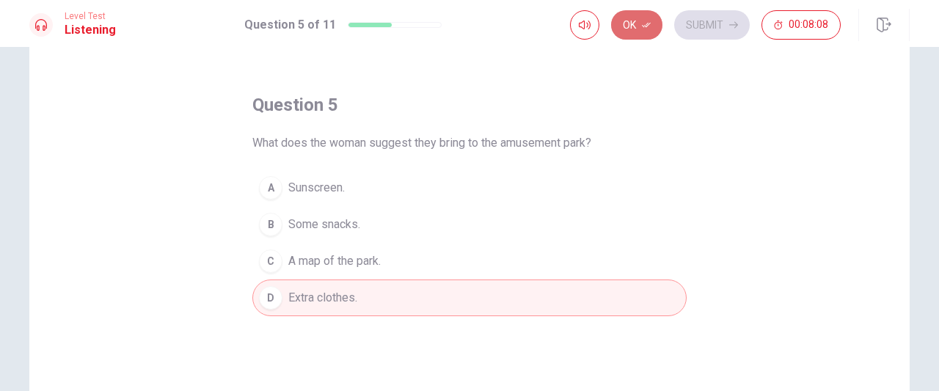
click at [648, 26] on icon "button" at bounding box center [646, 25] width 9 height 9
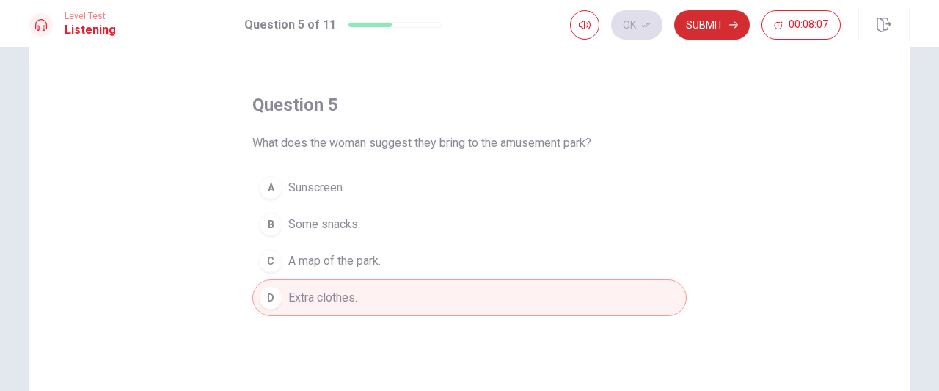
click at [707, 21] on button "Submit" at bounding box center [712, 24] width 76 height 29
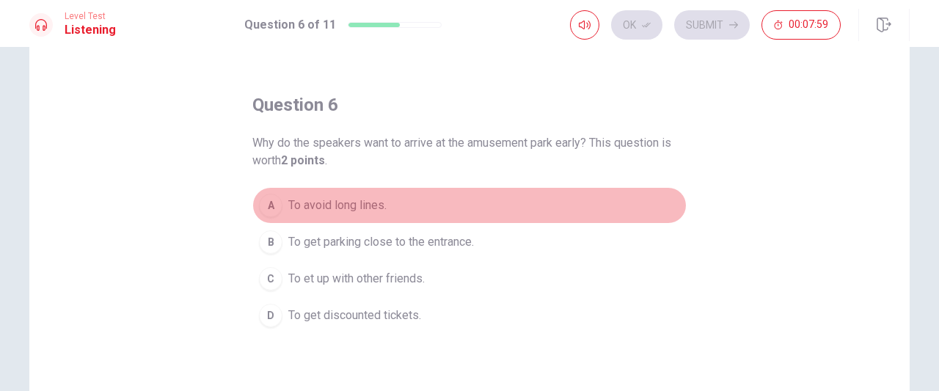
click at [335, 205] on span "To avoid long lines." at bounding box center [337, 206] width 98 height 18
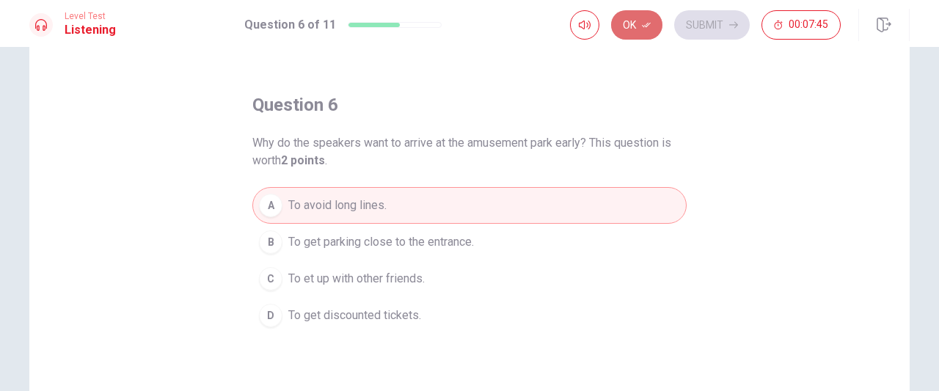
click at [646, 27] on icon "button" at bounding box center [646, 25] width 9 height 5
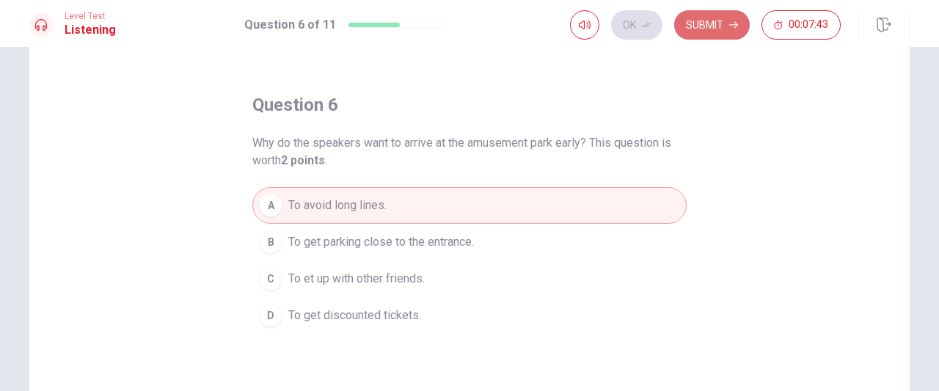
click at [727, 24] on button "Submit" at bounding box center [712, 24] width 76 height 29
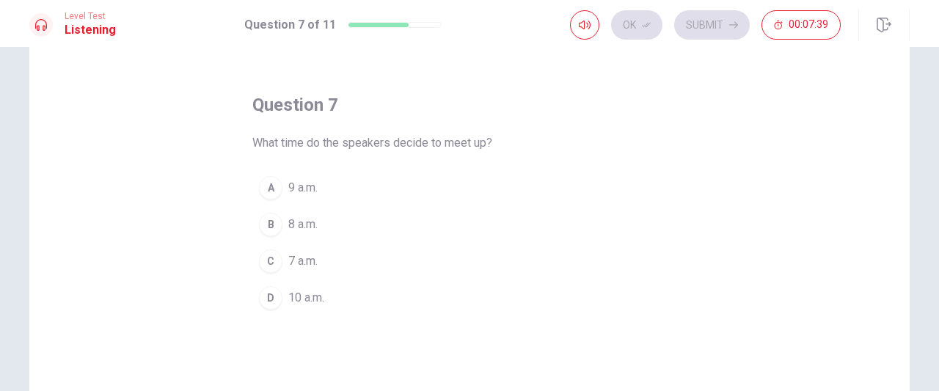
click at [307, 183] on span "9 a.m." at bounding box center [302, 188] width 29 height 18
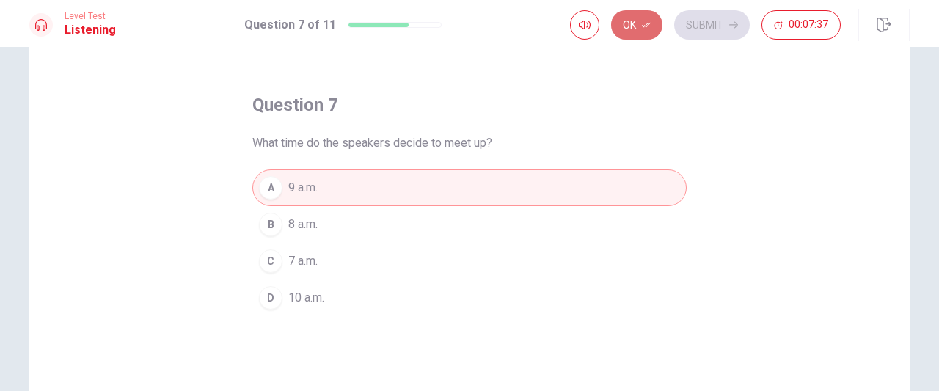
click at [648, 34] on button "Ok" at bounding box center [636, 24] width 51 height 29
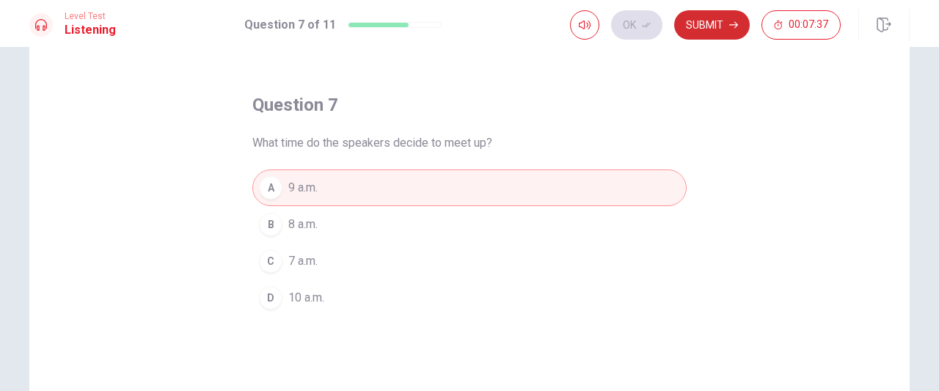
click at [720, 15] on button "Submit" at bounding box center [712, 24] width 76 height 29
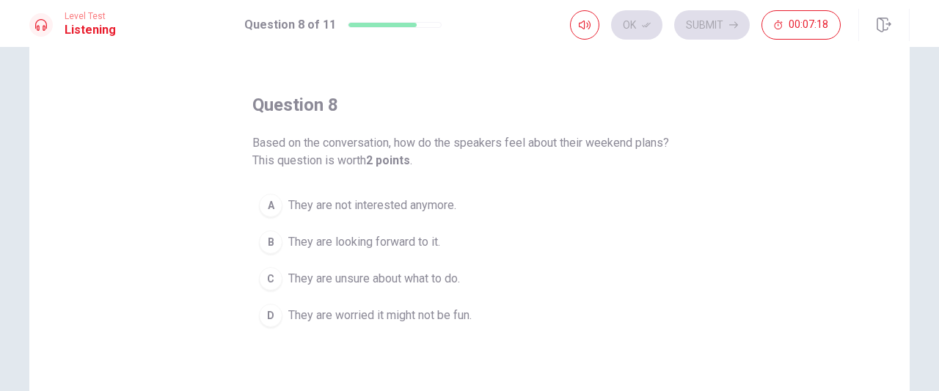
click at [411, 246] on span "They are looking forward to it." at bounding box center [364, 242] width 152 height 18
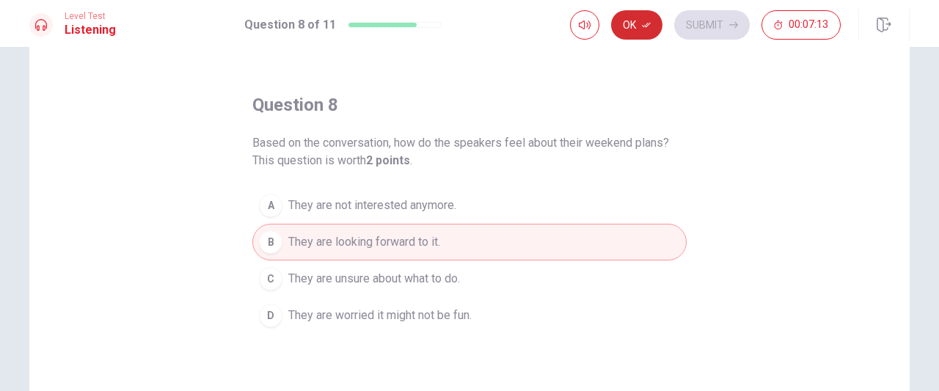
click at [635, 23] on button "Ok" at bounding box center [636, 24] width 51 height 29
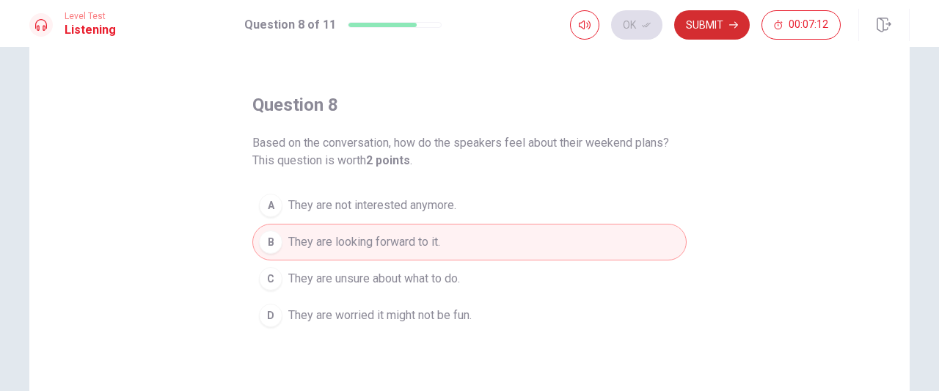
click at [703, 23] on button "Submit" at bounding box center [712, 24] width 76 height 29
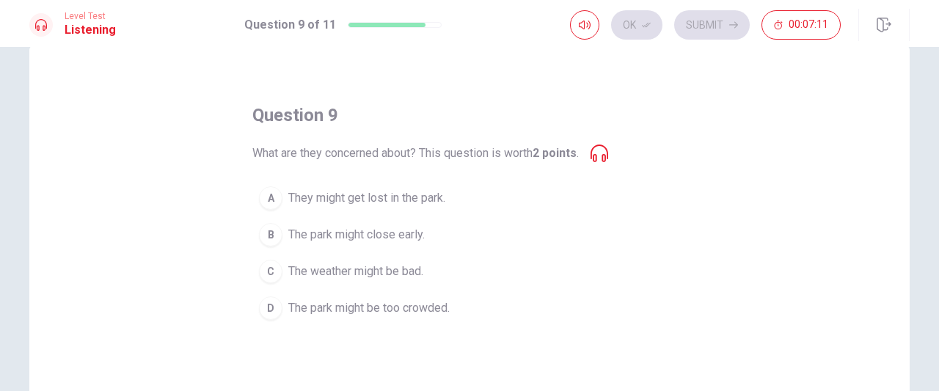
scroll to position [32, 0]
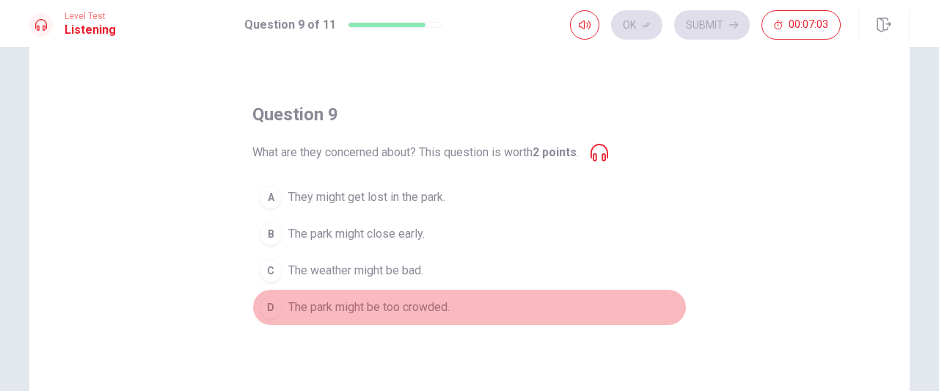
click at [420, 307] on span "The park might be too crowded." at bounding box center [368, 308] width 161 height 18
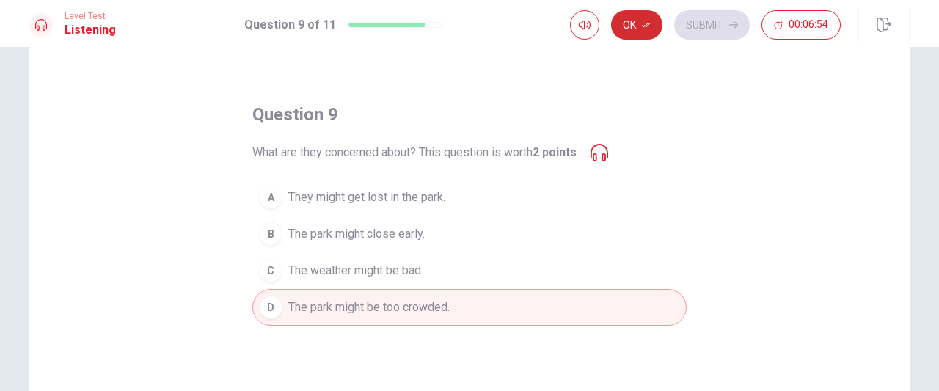
click at [644, 23] on icon "button" at bounding box center [646, 25] width 9 height 9
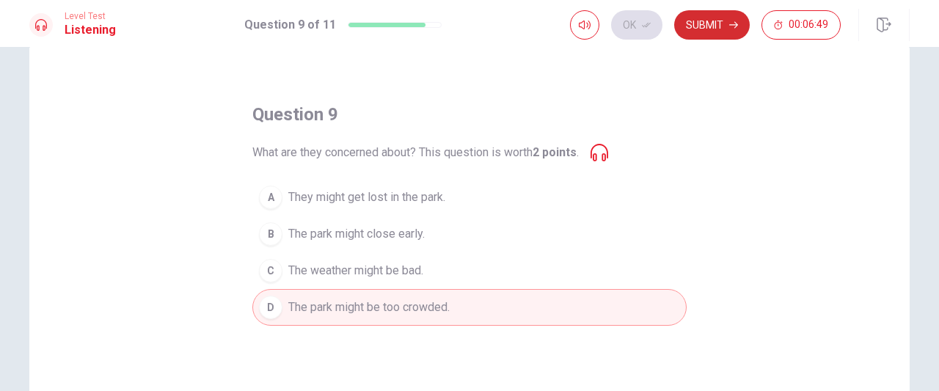
click at [694, 26] on button "Submit" at bounding box center [712, 24] width 76 height 29
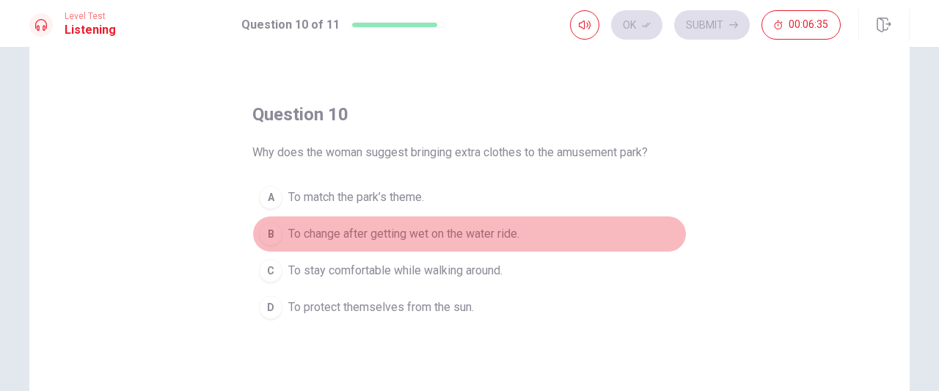
click at [417, 234] on span "To change after getting wet on the water ride." at bounding box center [403, 234] width 231 height 18
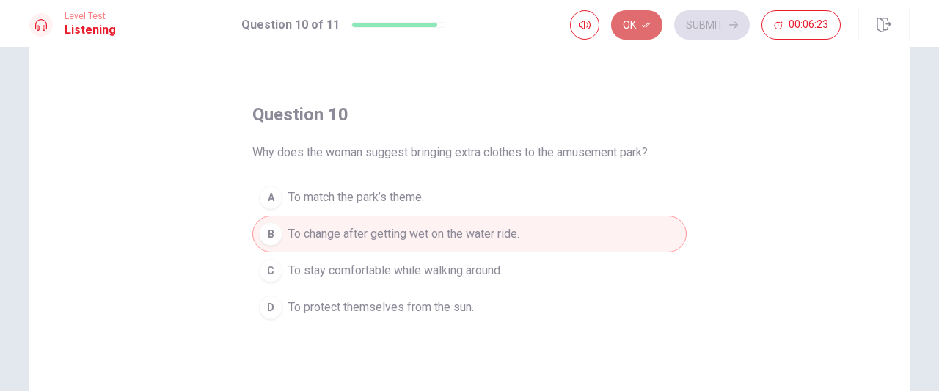
click at [637, 27] on button "Ok" at bounding box center [636, 24] width 51 height 29
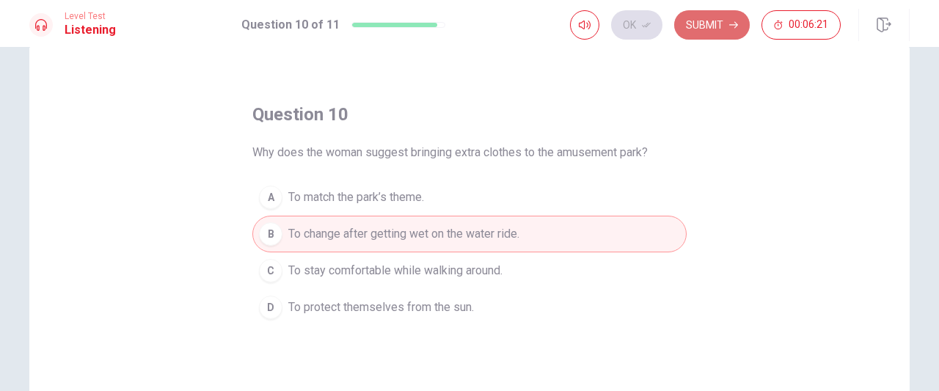
click at [703, 34] on button "Submit" at bounding box center [712, 24] width 76 height 29
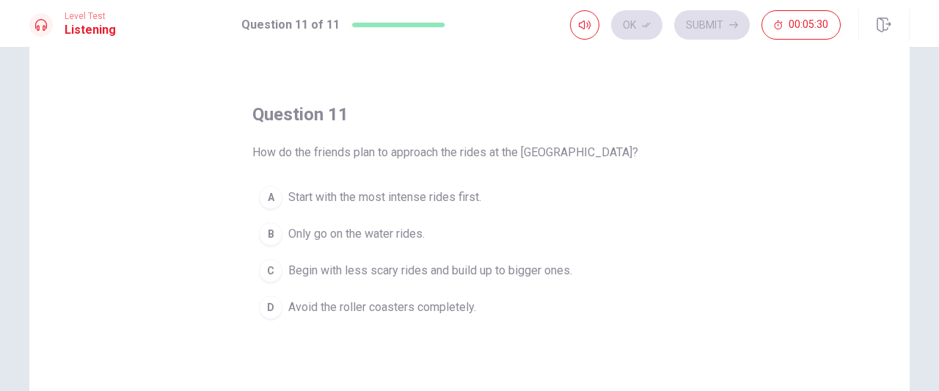
click at [348, 271] on span "Begin with less scary rides and build up to bigger ones." at bounding box center [430, 271] width 284 height 18
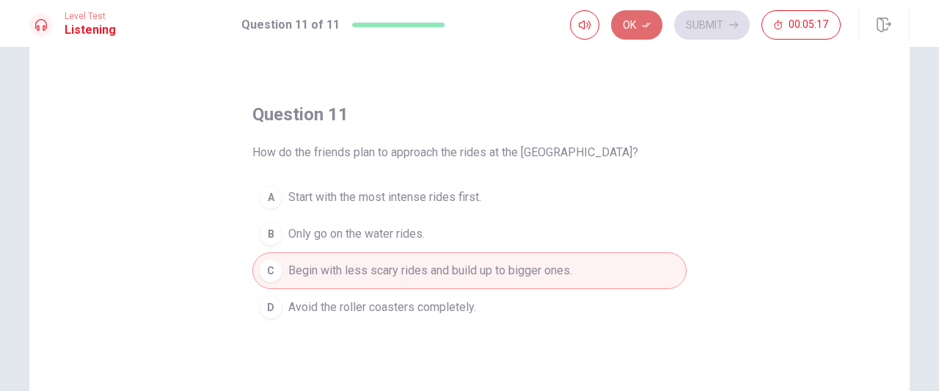
click at [648, 33] on button "Ok" at bounding box center [636, 24] width 51 height 29
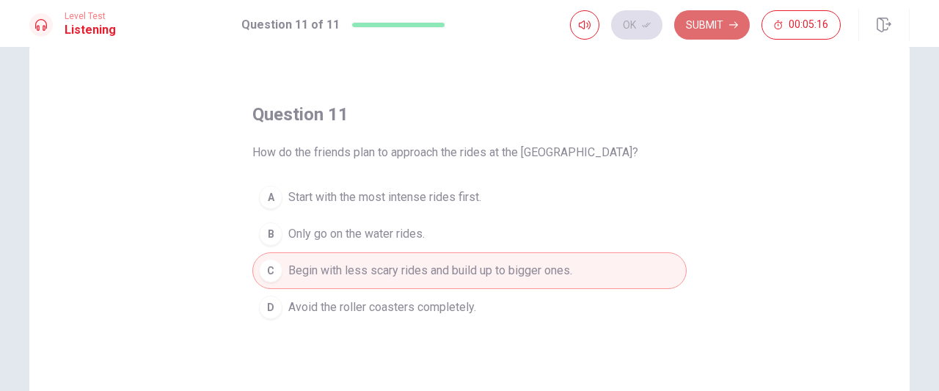
click at [736, 19] on button "Submit" at bounding box center [712, 24] width 76 height 29
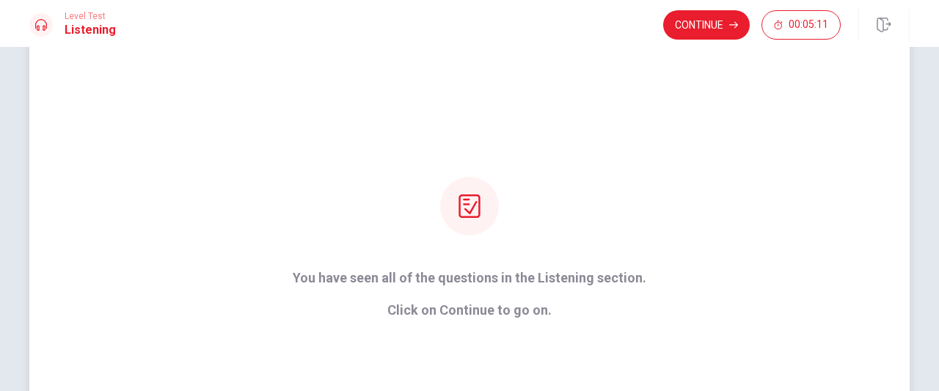
scroll to position [67, 0]
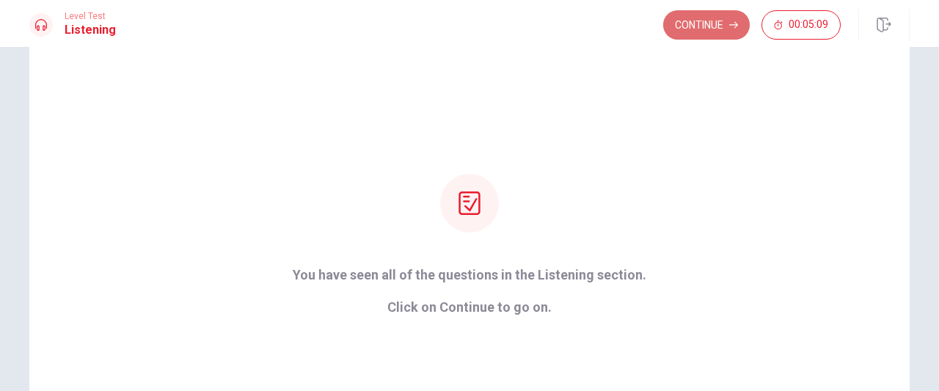
click at [728, 21] on button "Continue" at bounding box center [706, 24] width 87 height 29
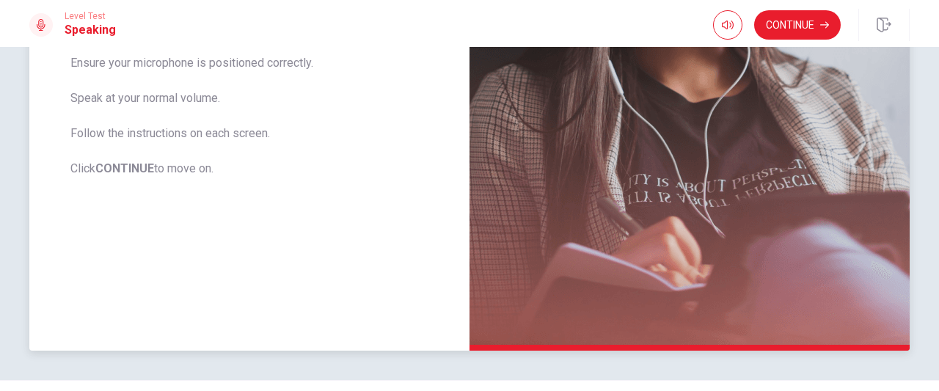
scroll to position [401, 0]
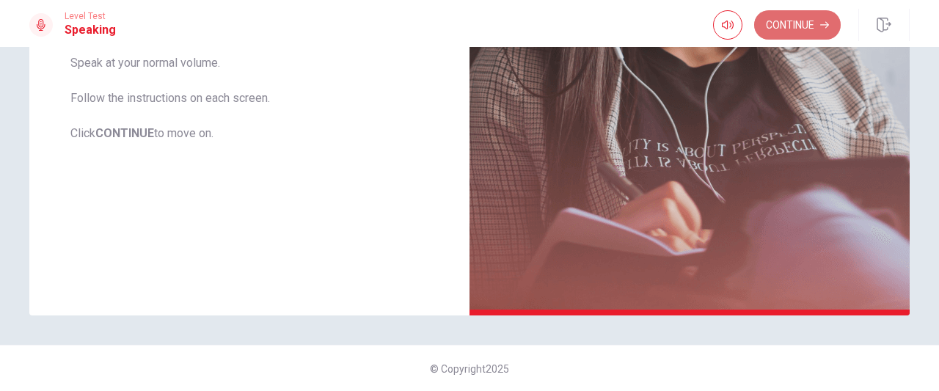
click at [759, 19] on button "Continue" at bounding box center [797, 24] width 87 height 29
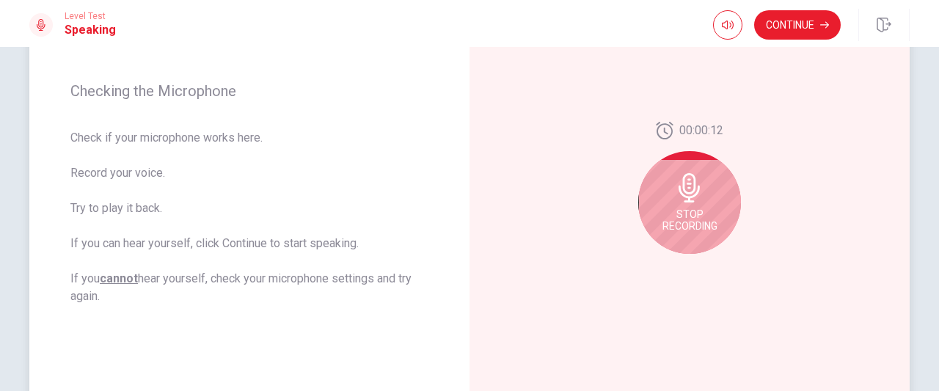
scroll to position [202, 0]
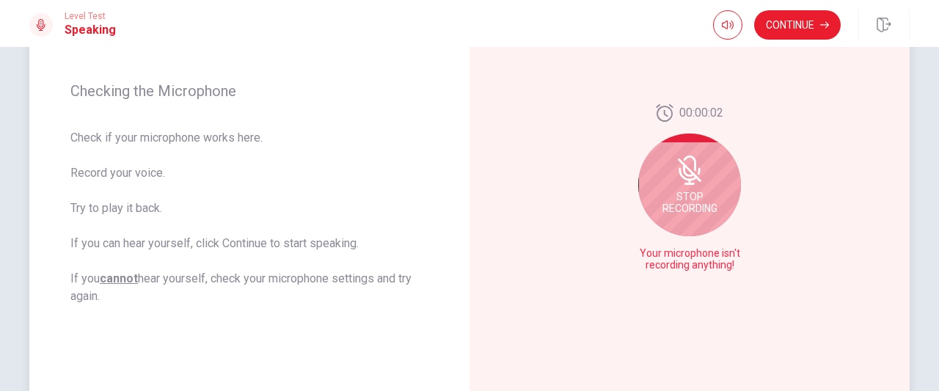
click at [668, 185] on div "Stop Recording" at bounding box center [689, 185] width 103 height 103
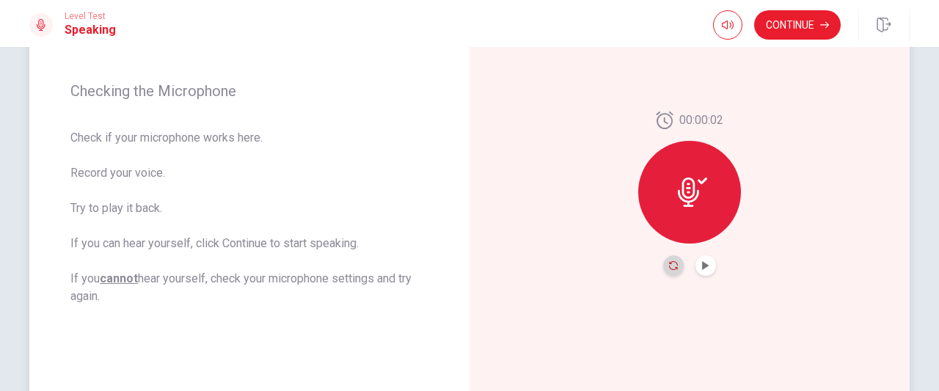
click at [670, 261] on icon "Record Again" at bounding box center [673, 265] width 9 height 9
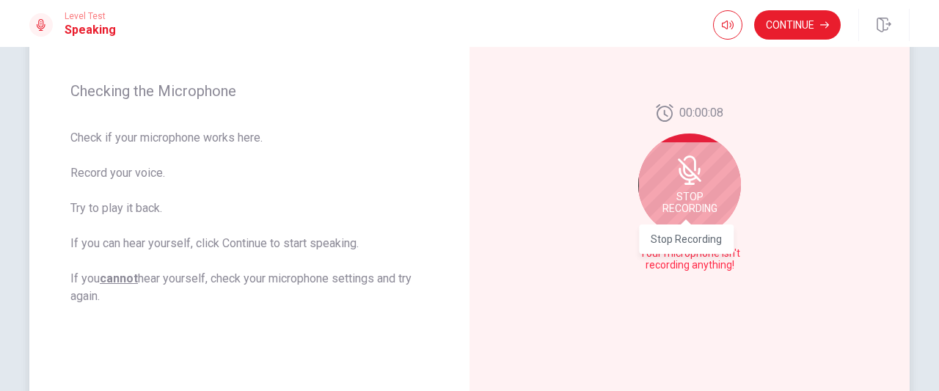
click at [669, 193] on span "Stop Recording" at bounding box center [689, 202] width 55 height 23
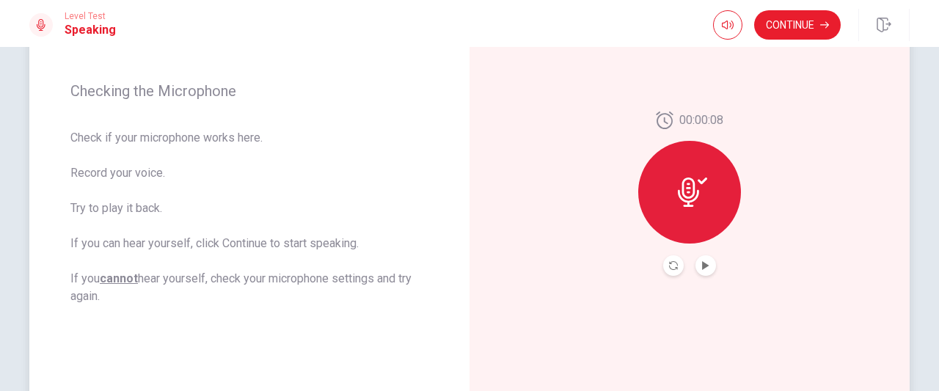
click at [681, 191] on icon at bounding box center [692, 192] width 29 height 29
click at [669, 265] on icon "Record Again" at bounding box center [673, 265] width 9 height 9
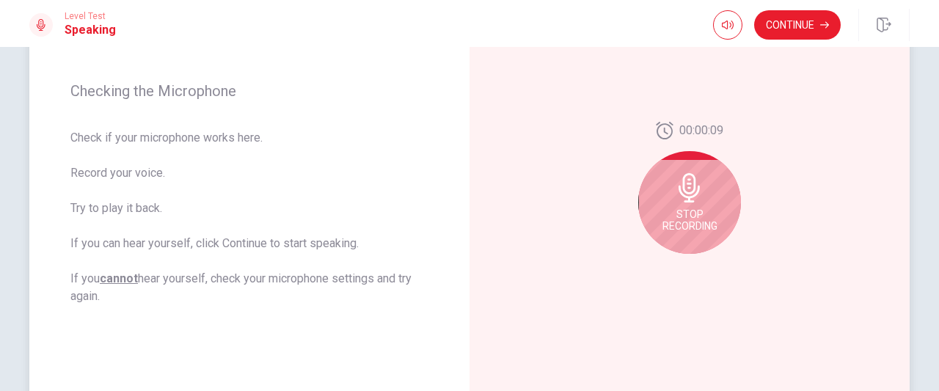
click at [706, 189] on div "Stop Recording" at bounding box center [689, 202] width 103 height 103
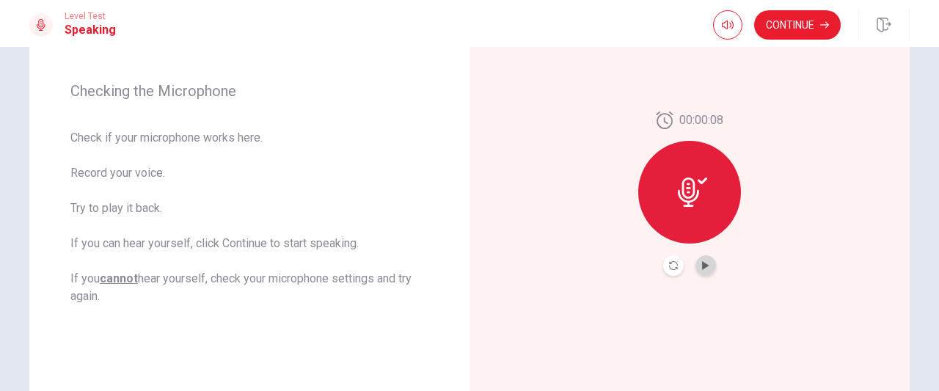
click at [710, 265] on button "Play Audio" at bounding box center [705, 265] width 21 height 21
click at [759, 26] on button "Continue" at bounding box center [797, 24] width 87 height 29
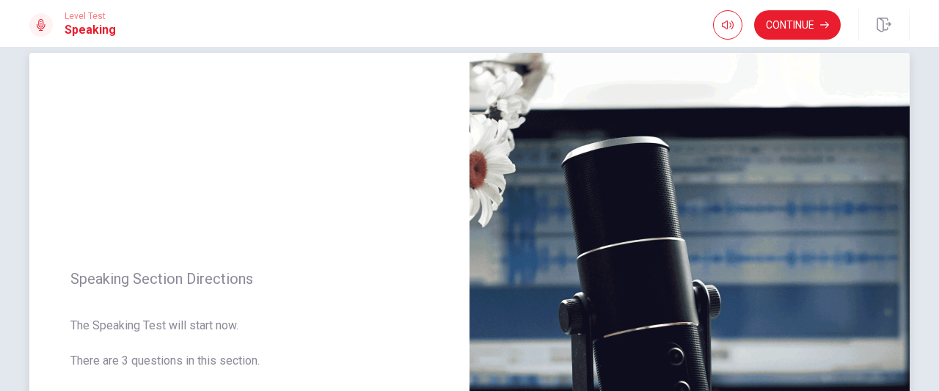
scroll to position [0, 0]
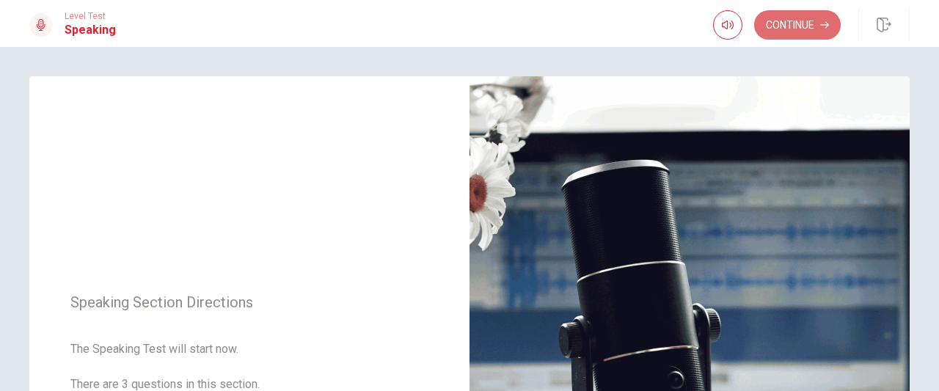
click at [759, 34] on button "Continue" at bounding box center [797, 24] width 87 height 29
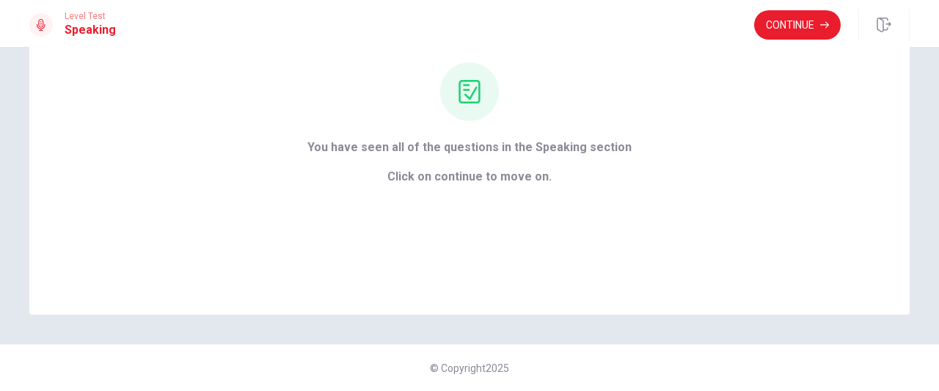
scroll to position [142, 0]
click at [759, 18] on button "Continue" at bounding box center [797, 24] width 87 height 29
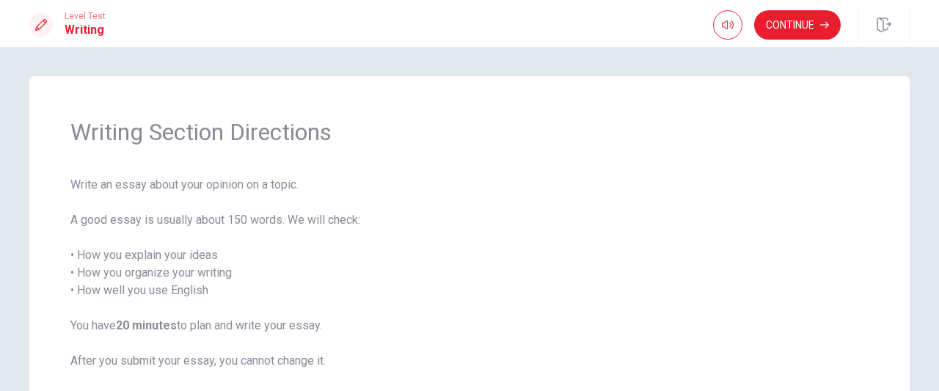
scroll to position [95, 0]
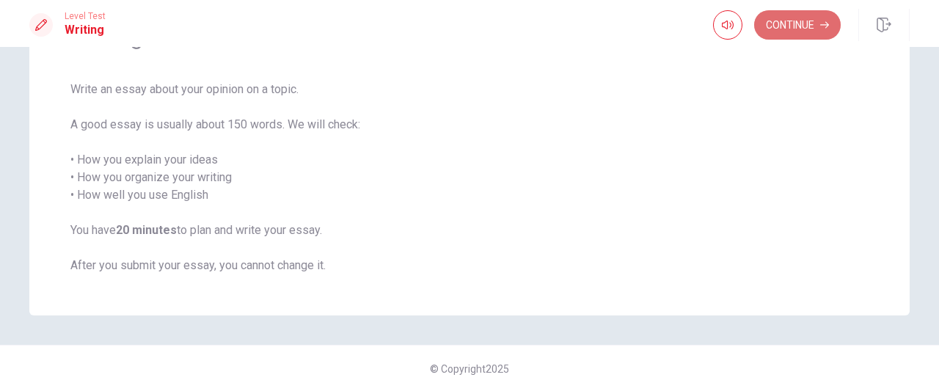
click at [759, 26] on button "Continue" at bounding box center [797, 24] width 87 height 29
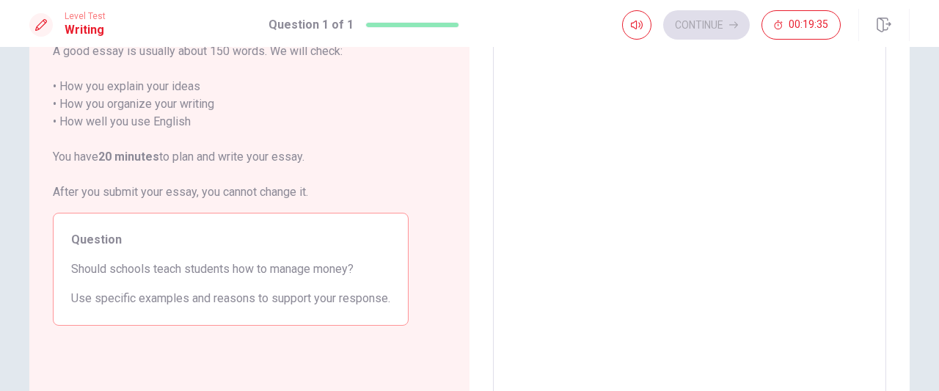
scroll to position [0, 0]
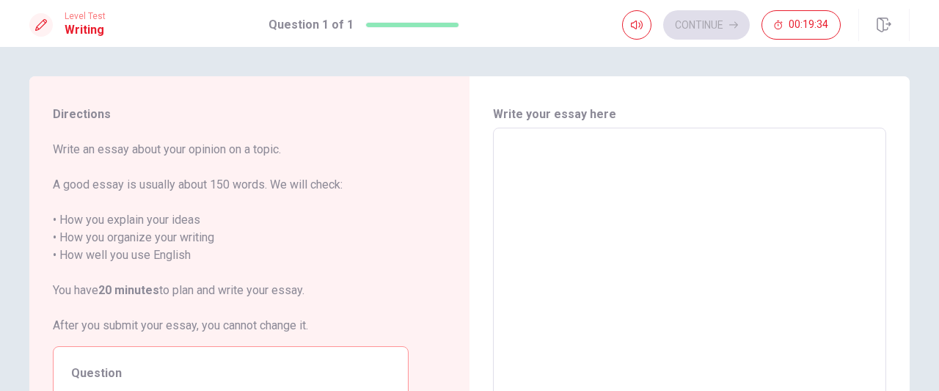
click at [570, 152] on textarea at bounding box center [689, 330] width 373 height 381
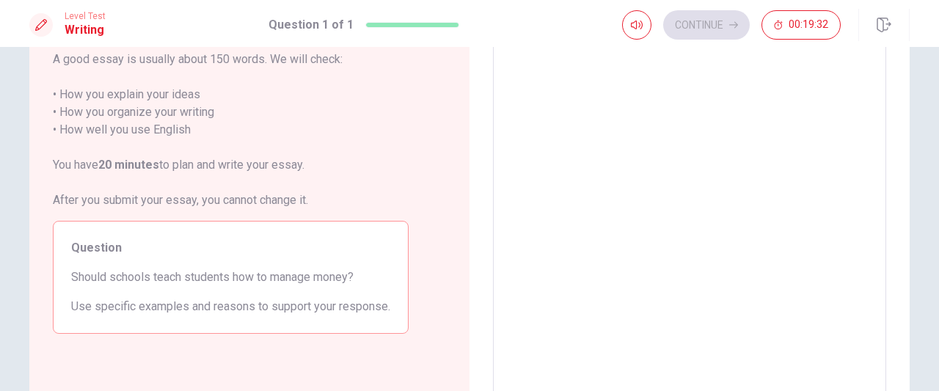
scroll to position [126, 0]
type textarea "i"
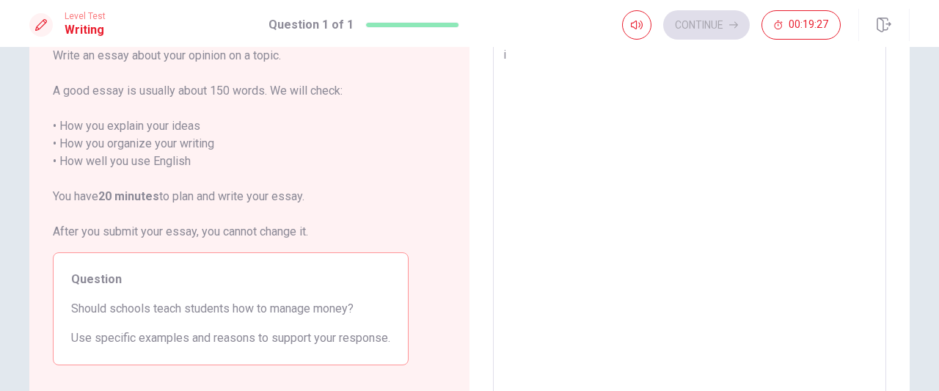
type textarea "x"
type textarea "I"
type textarea "x"
type textarea "I"
type textarea "x"
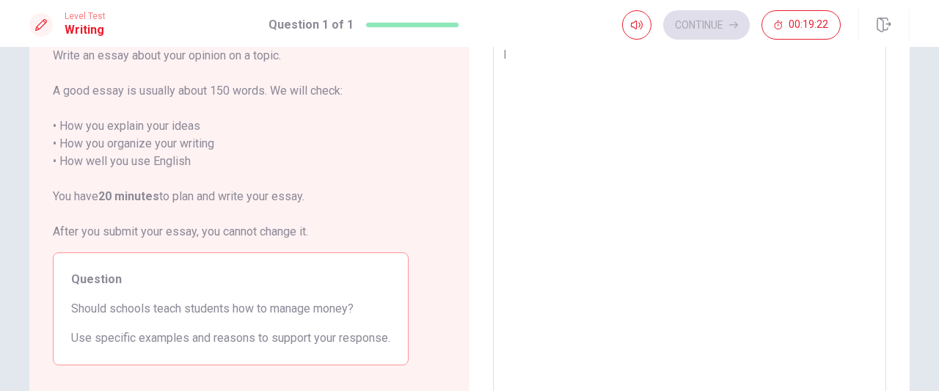
type textarea "I t"
type textarea "x"
type textarea "I th"
type textarea "x"
type textarea "I thi"
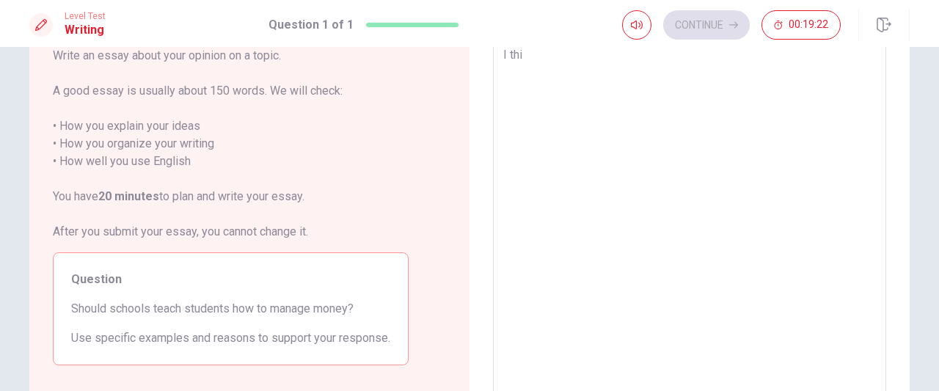
type textarea "x"
type textarea "I thin"
type textarea "x"
type textarea "I think"
type textarea "x"
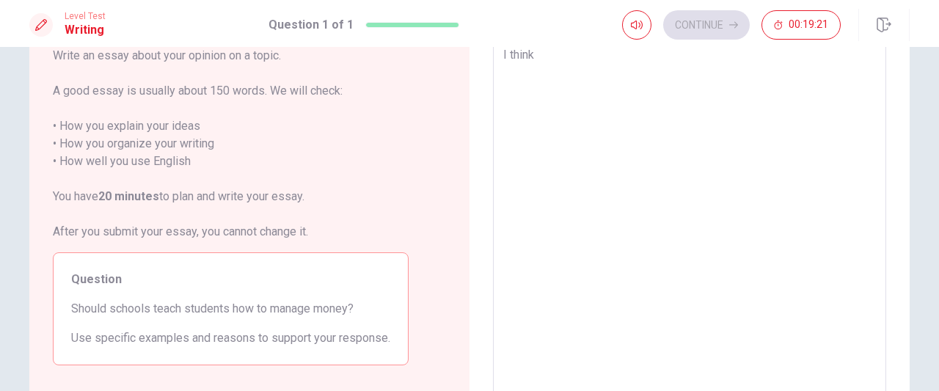
type textarea "I think"
type textarea "x"
type textarea "I think s"
type textarea "x"
type textarea "I think sc"
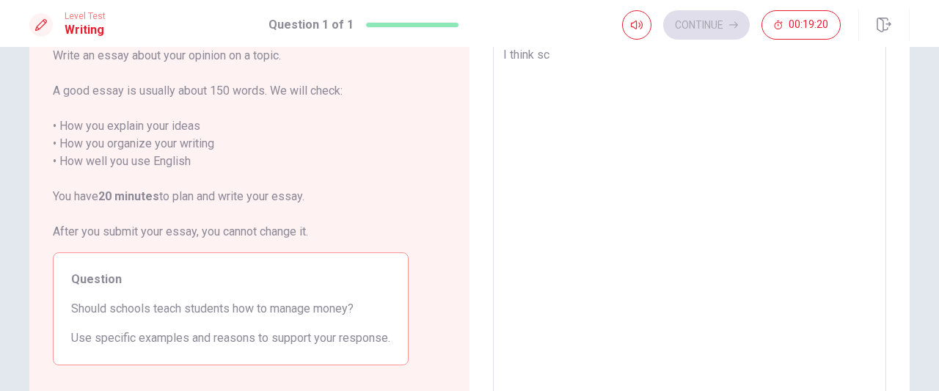
type textarea "x"
type textarea "I think sch"
type textarea "x"
type textarea "I think scho"
type textarea "x"
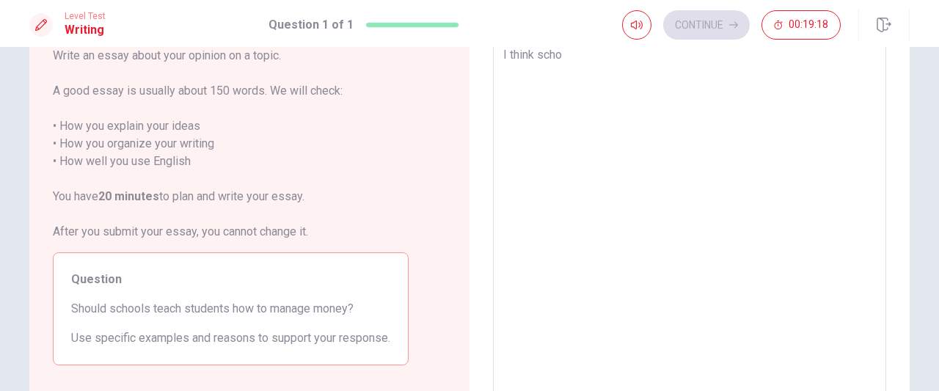
type textarea "I think schoo"
type textarea "x"
type textarea "I think school"
type textarea "x"
type textarea "I think schools"
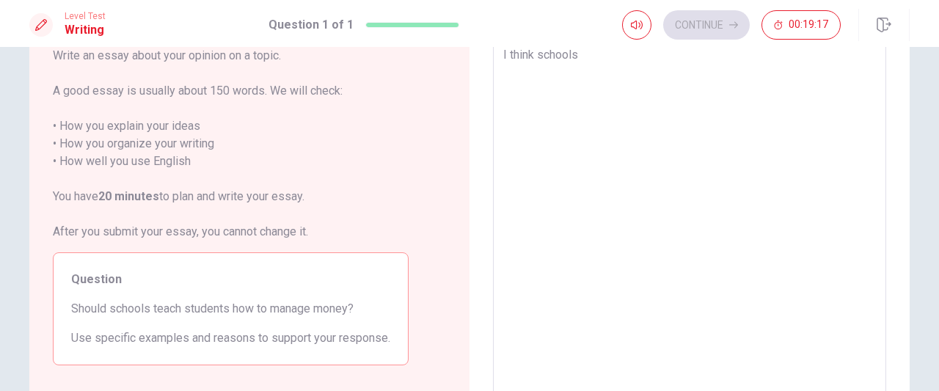
type textarea "x"
type textarea "I think schools"
type textarea "x"
type textarea "I think schools s"
type textarea "x"
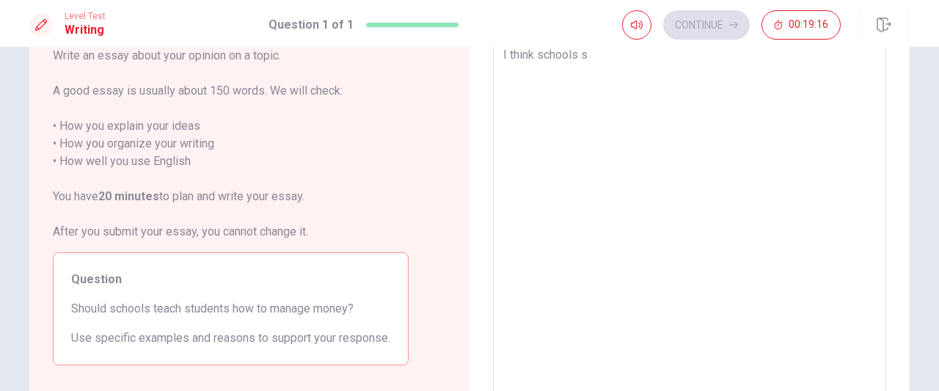
type textarea "I think schools sh"
type textarea "x"
type textarea "I think schools sho"
type textarea "x"
type textarea "I think schools shou"
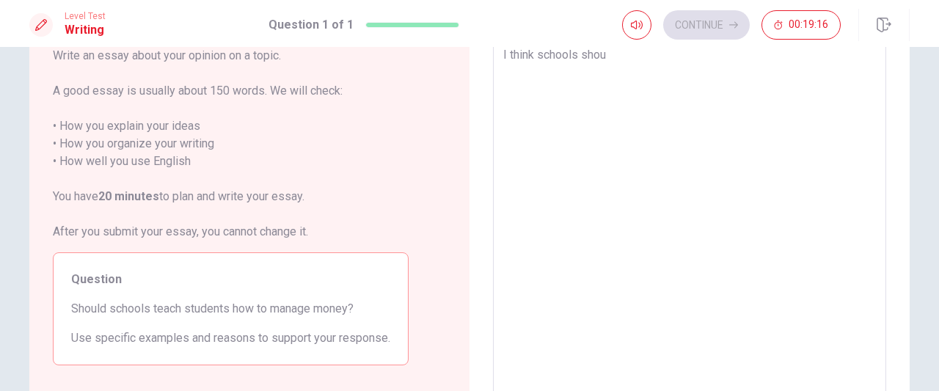
type textarea "x"
type textarea "I think schools shoul"
type textarea "x"
type textarea "I think schools should"
type textarea "x"
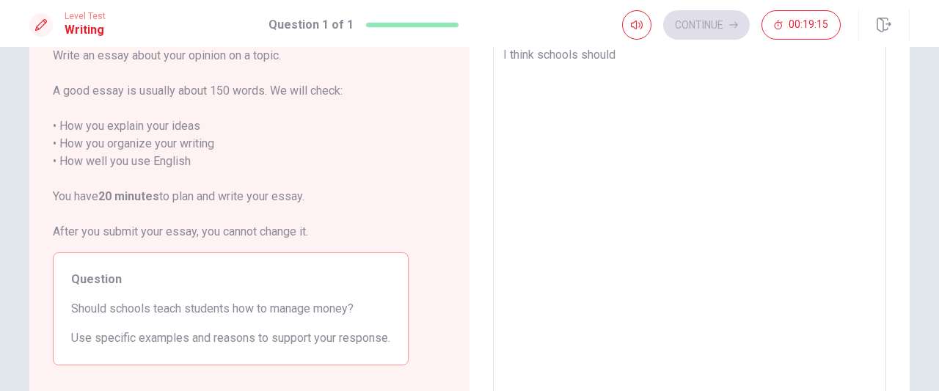
type textarea "I think schools should"
type textarea "x"
type textarea "I think schools should t"
type textarea "x"
type textarea "I think schools should te"
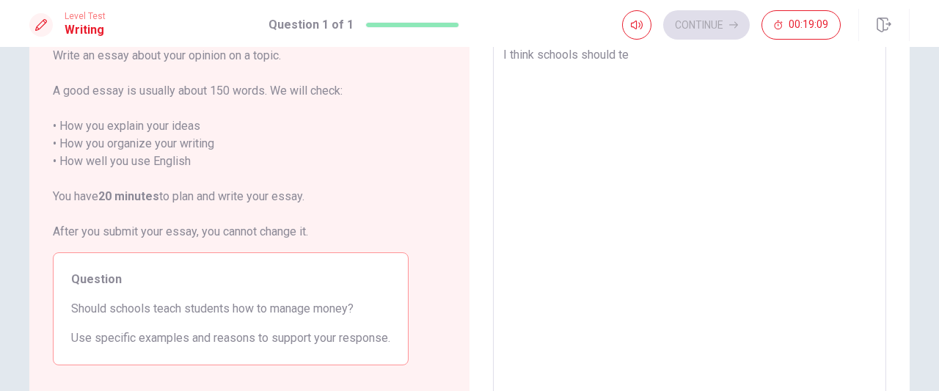
type textarea "x"
type textarea "I think schools should tea"
type textarea "x"
type textarea "I think schools should teac"
type textarea "x"
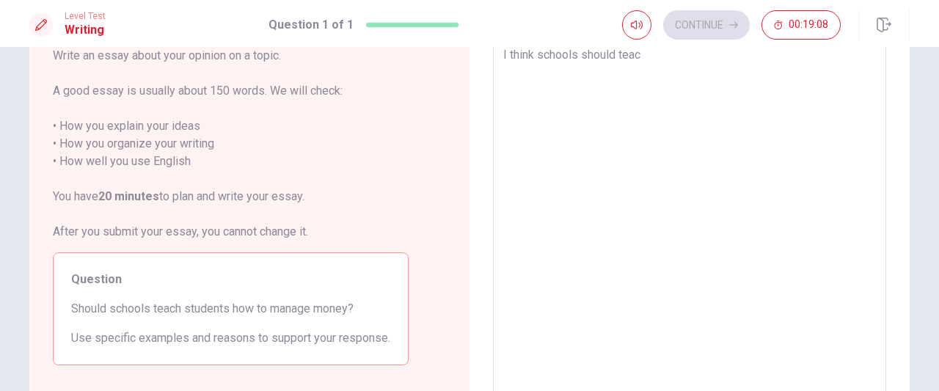
type textarea "I think schools should teach"
type textarea "x"
type textarea "I think schools should teach"
type textarea "x"
type textarea "I think schools should teach s"
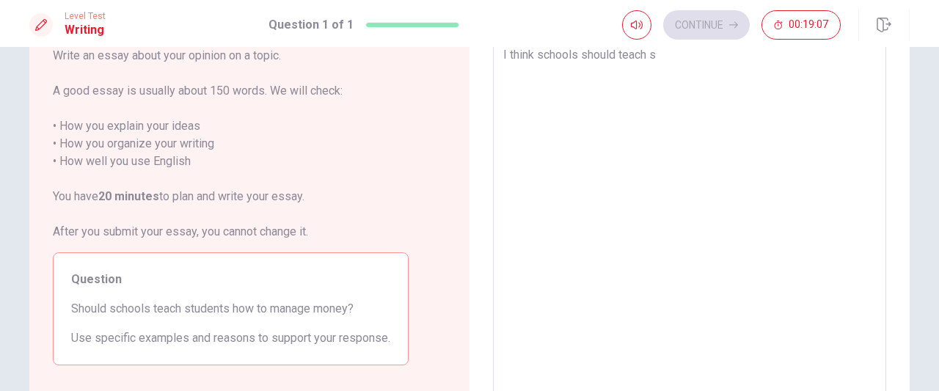
type textarea "x"
type textarea "I think schools should teach su"
type textarea "x"
type textarea "I think schools should teach sut"
type textarea "x"
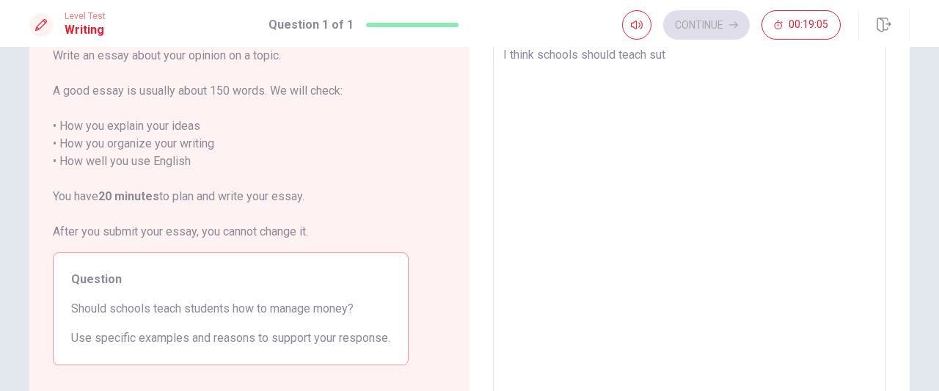
type textarea "I think schools should teach su"
type textarea "x"
type textarea "I think schools should teach s"
type textarea "x"
type textarea "I think schools should teach st"
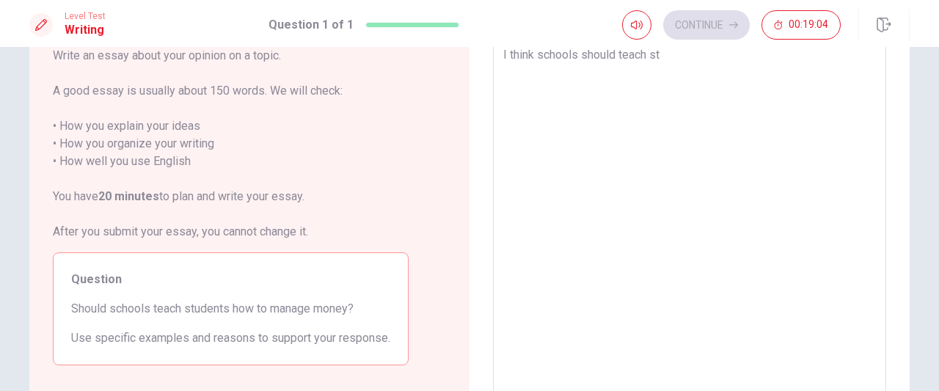
type textarea "x"
type textarea "I think schools should teach stu"
type textarea "x"
type textarea "I think schools should teach stud"
type textarea "x"
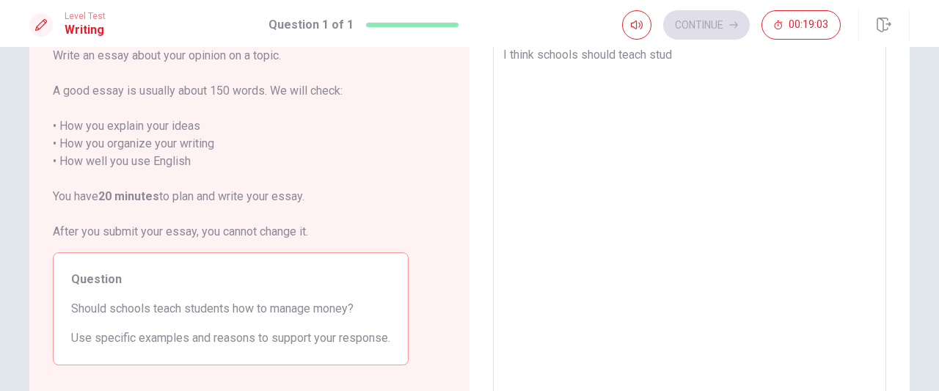
type textarea "I think schools should teach stude"
type textarea "x"
type textarea "I think schools should teach studen"
type textarea "x"
type textarea "I think schools should teach student"
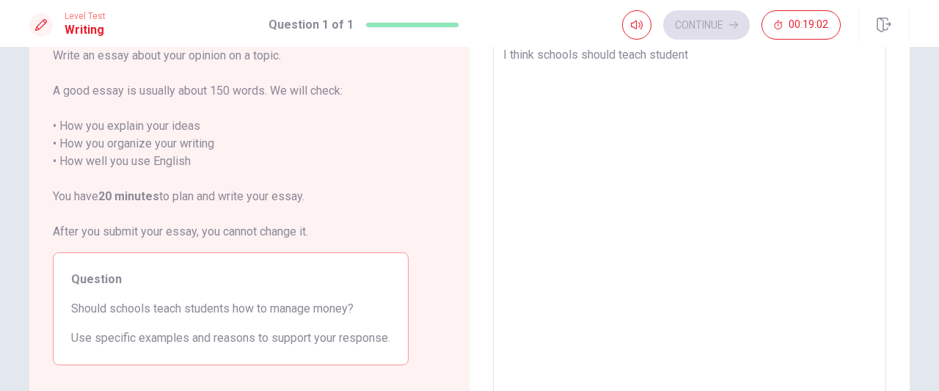
type textarea "x"
type textarea "I think schools should teach student"
type textarea "x"
type textarea "I think schools should teach student"
type textarea "x"
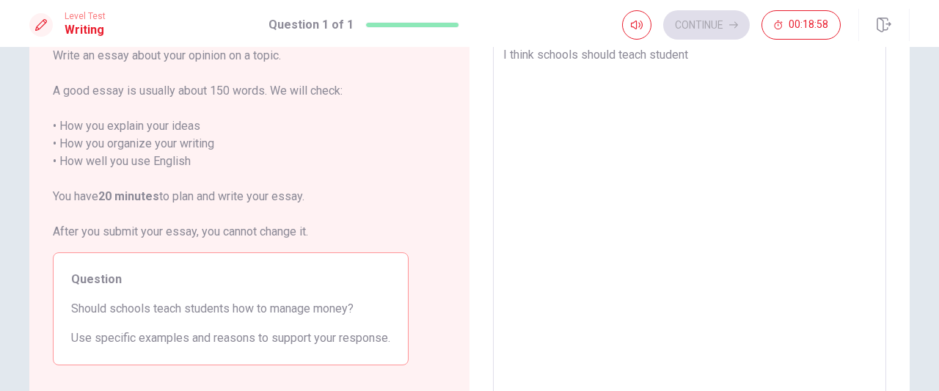
type textarea "I think schools should teach students"
type textarea "x"
type textarea "I think schools should teach students"
type textarea "x"
type textarea "I think schools should teach students h"
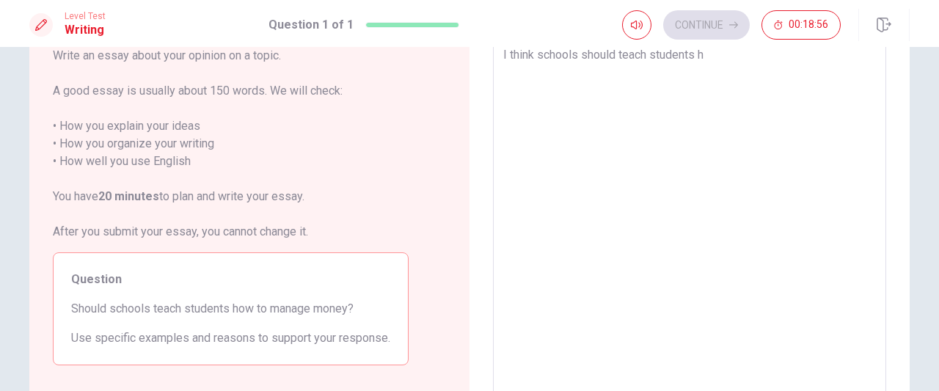
type textarea "x"
type textarea "I think schools should teach students ho"
type textarea "x"
type textarea "I think schools should teach students how"
type textarea "x"
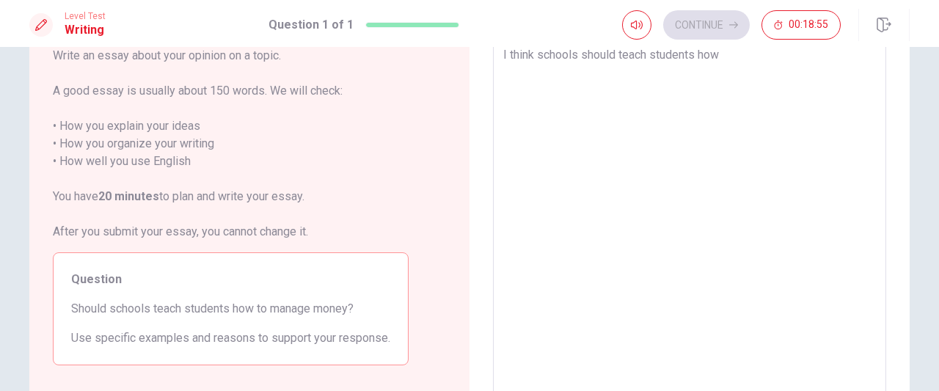
type textarea "I think schools should teach students how"
type textarea "x"
type textarea "I think schools should teach students how t"
type textarea "x"
type textarea "I think schools should teach students how to"
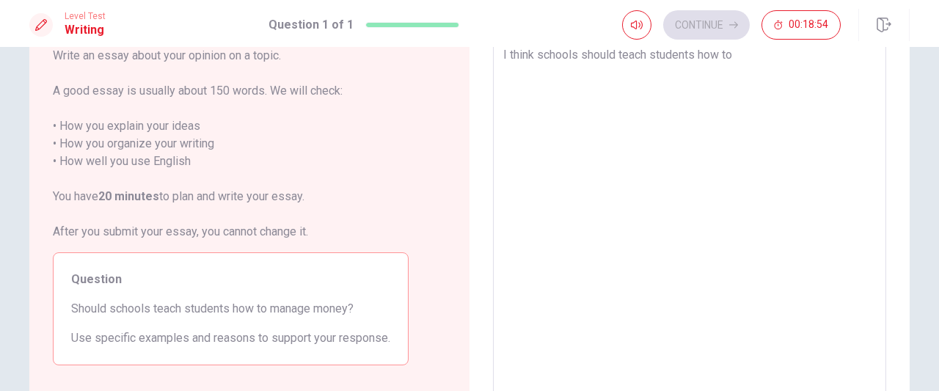
type textarea "x"
type textarea "I think schools should teach students how to"
type textarea "x"
type textarea "I think schools should teach students how to m"
type textarea "x"
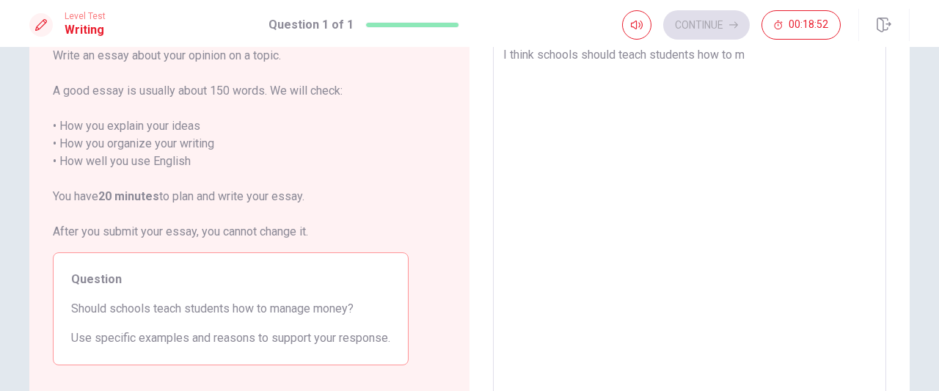
type textarea "I think schools should teach students how to ma"
type textarea "x"
type textarea "I think schools should teach students how to man"
type textarea "x"
type textarea "I think schools should teach students how to mana"
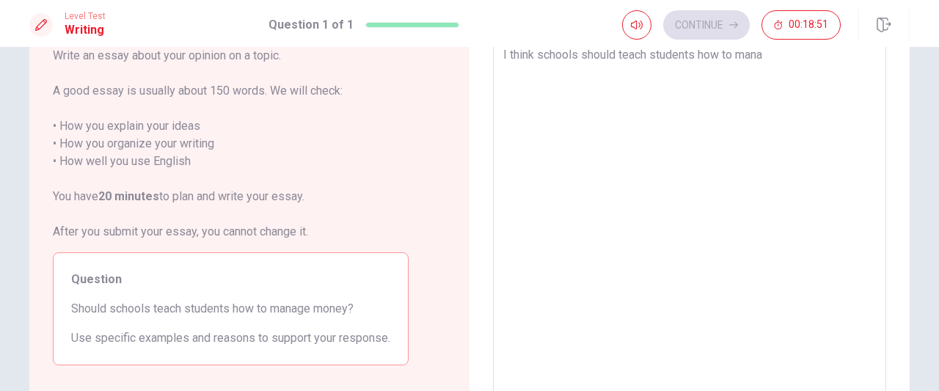
type textarea "x"
type textarea "I think schools should teach students how to [GEOGRAPHIC_DATA]"
type textarea "x"
type textarea "I think schools should teach students how to manage"
type textarea "x"
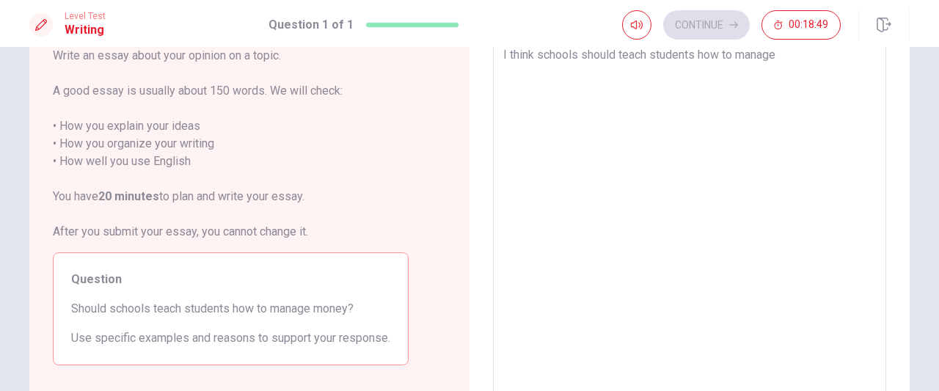
type textarea "I think schools should teach students how to manage"
type textarea "x"
type textarea "I think schools should teach students how to manage m"
type textarea "x"
type textarea "I think schools should teach students how to manage mo"
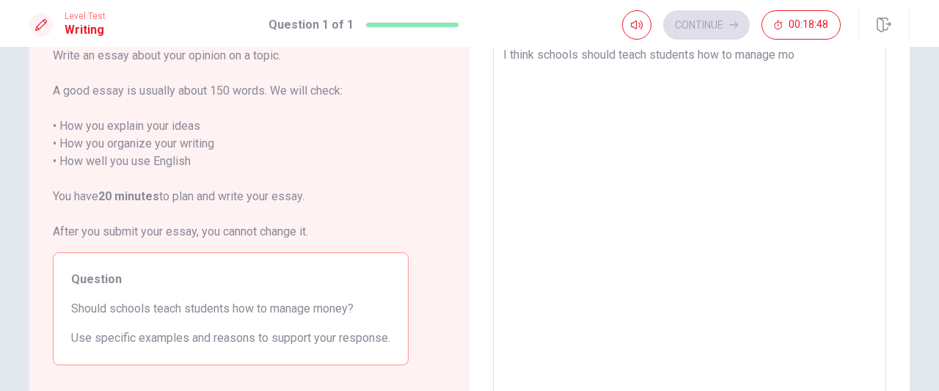
type textarea "x"
type textarea "I think schools should teach students how to manage mon"
type textarea "x"
type textarea "I think schools should teach students how to manage mone"
type textarea "x"
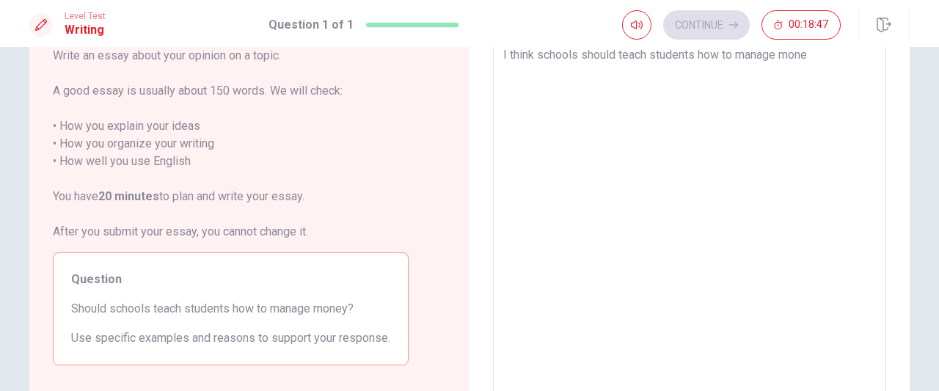
type textarea "I think schools should teach students how to manage money"
type textarea "x"
type textarea "I think schools should teach students how to manage money."
type textarea "x"
type textarea "I think schools should teach students how to manage money."
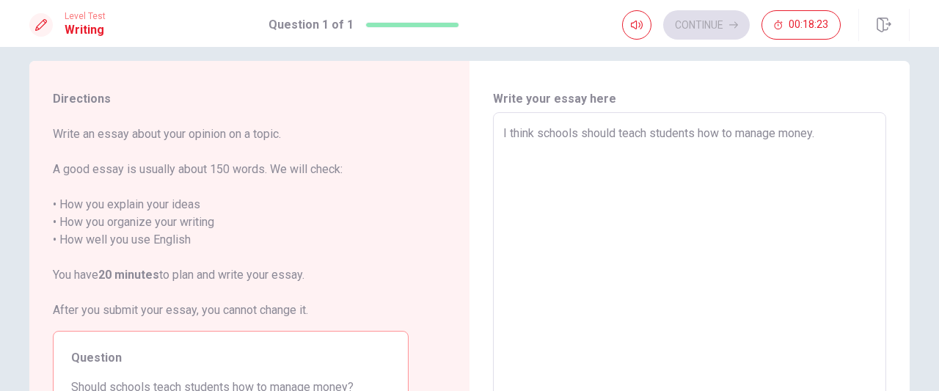
scroll to position [16, 0]
type textarea "x"
type textarea "I think schools should teach students how to manage money. i"
type textarea "x"
type textarea "I think schools should teach students how to manage money. i"
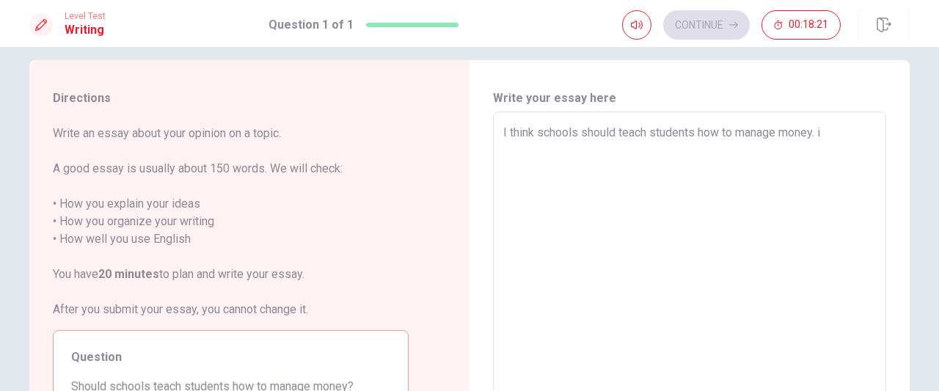
type textarea "x"
type textarea "I think schools should teach students how to manage money. i h"
type textarea "x"
type textarea "I think schools should teach students how to manage money. i ha"
type textarea "x"
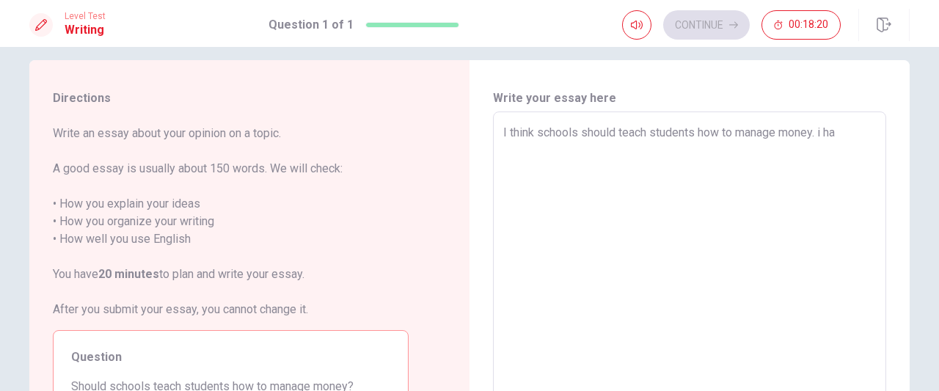
type textarea "I think schools should teach students how to manage money. i hav"
type textarea "x"
type textarea "I think schools should teach students how to manage money. i have"
type textarea "x"
type textarea "I think schools should teach students how to manage money. i have"
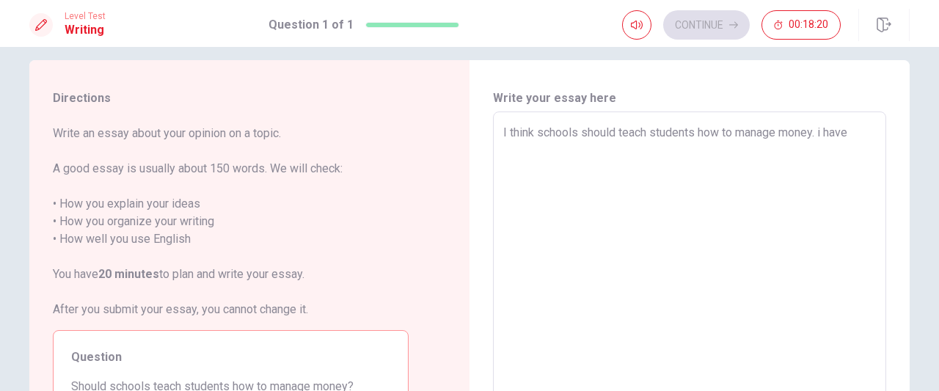
type textarea "x"
type textarea "I think schools should teach students how to manage money. i have t"
type textarea "x"
type textarea "I think schools should teach students how to manage money. i have tw"
type textarea "x"
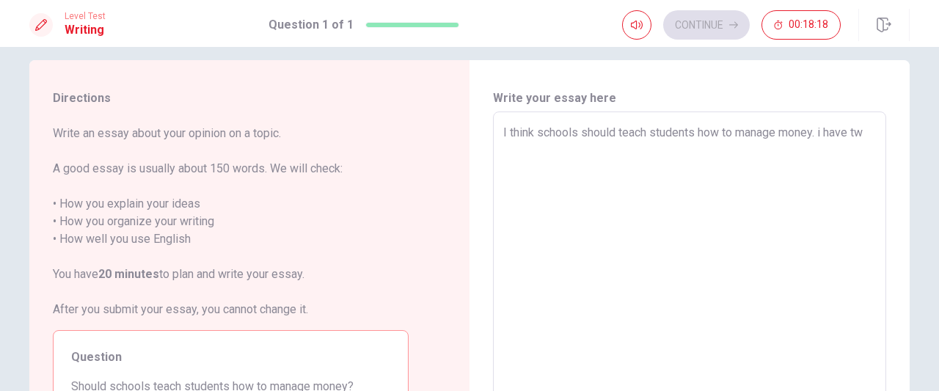
type textarea "I think schools should teach students how to manage money. i have two"
type textarea "x"
type textarea "I think schools should teach students how to manage money. i have two"
click at [759, 130] on textarea "I think schools should teach students how to manage money. i have two" at bounding box center [689, 314] width 373 height 381
type textarea "x"
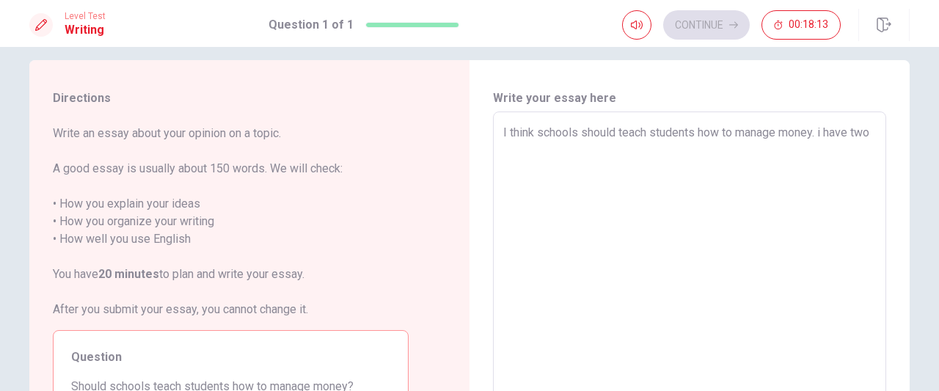
type textarea "I think schools should teach students how to manage money. have two"
type textarea "x"
type textarea "I think schools should teach students how to manage money. I have two"
click at [759, 157] on textarea "I think schools should teach students how to manage money. I have two" at bounding box center [689, 314] width 373 height 381
type textarea "x"
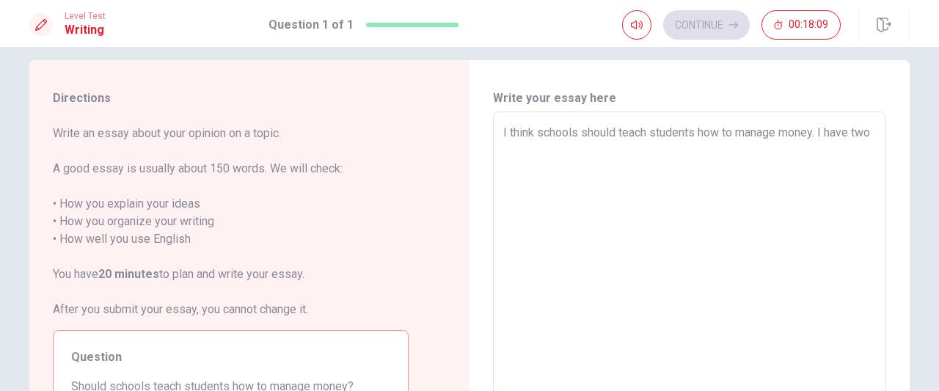
type textarea "I think schools should teach students how to manage money. I have two r"
type textarea "x"
type textarea "I think schools should teach students how to manage money. I have two re"
type textarea "x"
type textarea "I think schools should teach students how to manage money. I have two rea"
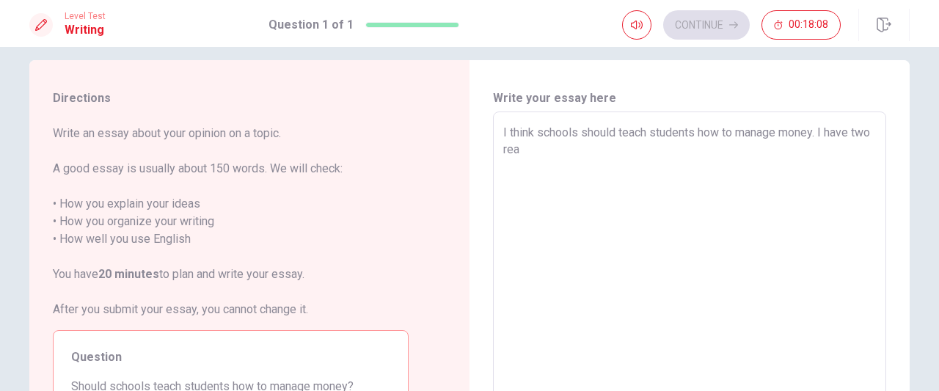
type textarea "x"
type textarea "I think schools should teach students how to manage money. I have two reas"
type textarea "x"
type textarea "I think schools should teach students how to manage money. I have two reaso"
type textarea "x"
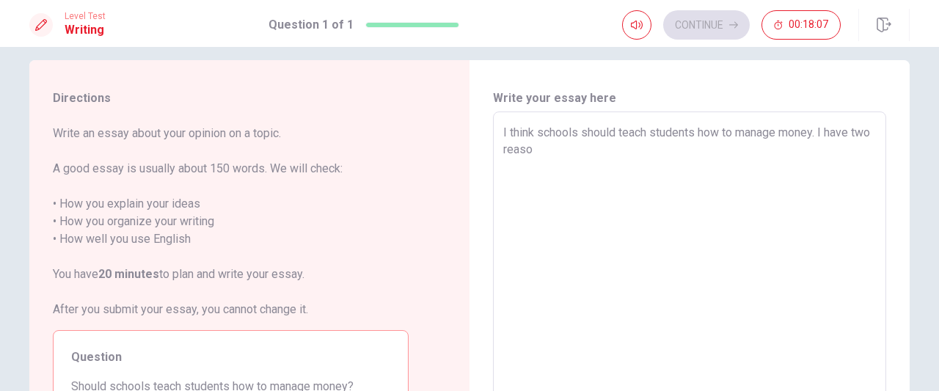
type textarea "I think schools should teach students how to manage money. I have two reason"
type textarea "x"
type textarea "I think schools should teach students how to manage money. I have two reasons"
type textarea "x"
type textarea "I think schools should teach students how to manage money. I have two reasons"
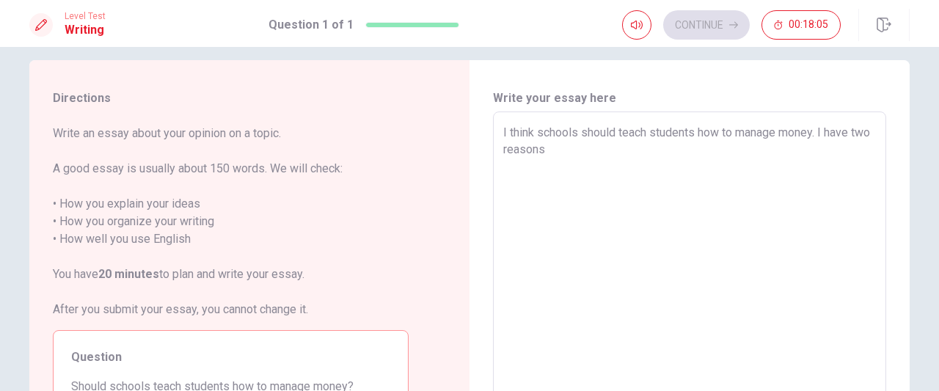
type textarea "x"
type textarea "I think schools should teach students how to manage money. I have two reasons f"
type textarea "x"
type textarea "I think schools should teach students how to manage money. I have two reasons fo"
type textarea "x"
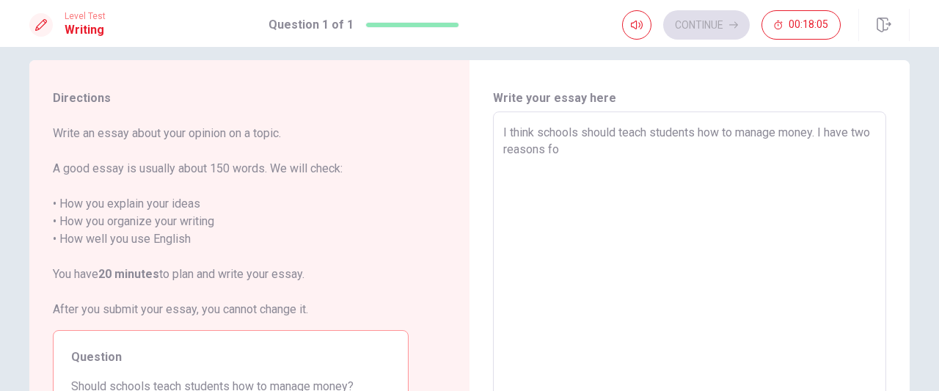
type textarea "I think schools should teach students how to manage money. I have two reasons f…"
type textarea "x"
type textarea "I think schools should teach students how to manage money. I have two reasons f…"
type textarea "x"
type textarea "I think schools should teach students how to manage money. I have two reasons f…"
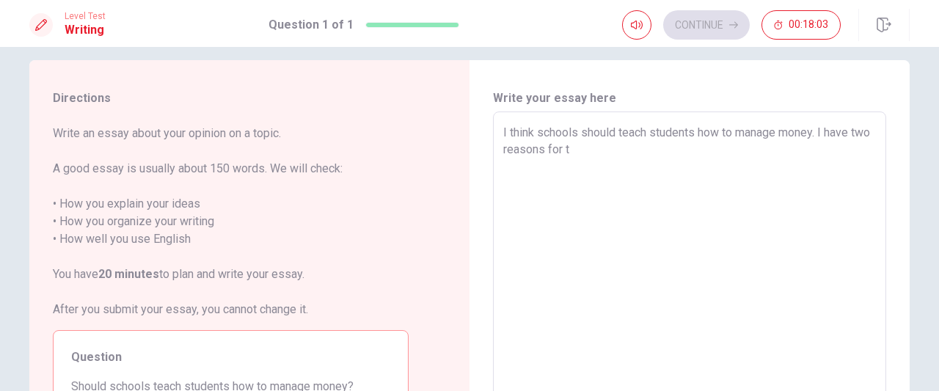
type textarea "x"
type textarea "I think schools should teach students how to manage money. I have two reasons f…"
type textarea "x"
type textarea "I think schools should teach students how to manage money. I have two reasons f…"
type textarea "x"
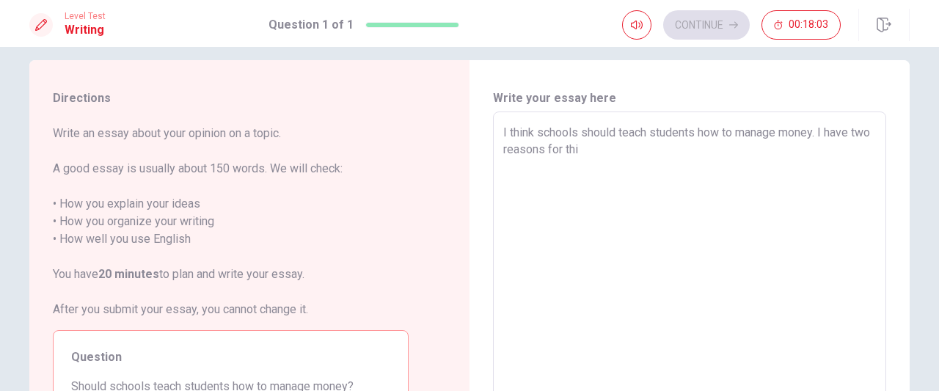
type textarea "I think schools should teach students how to manage money. I have two reasons f…"
type textarea "x"
type textarea "I think schools should teach students how to manage money. I have two reasons f…"
type textarea "x"
type textarea "I think schools should teach students how to manage money. I have two reasons f…"
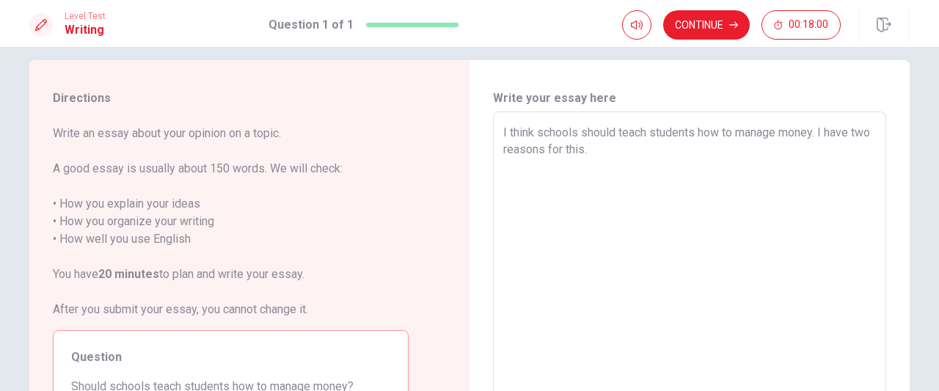
type textarea "x"
type textarea "I think schools should teach students how to manage money. I have two reasons f…"
type textarea "x"
type textarea "I think schools should teach students how to manage money. I have two reasons f…"
type textarea "x"
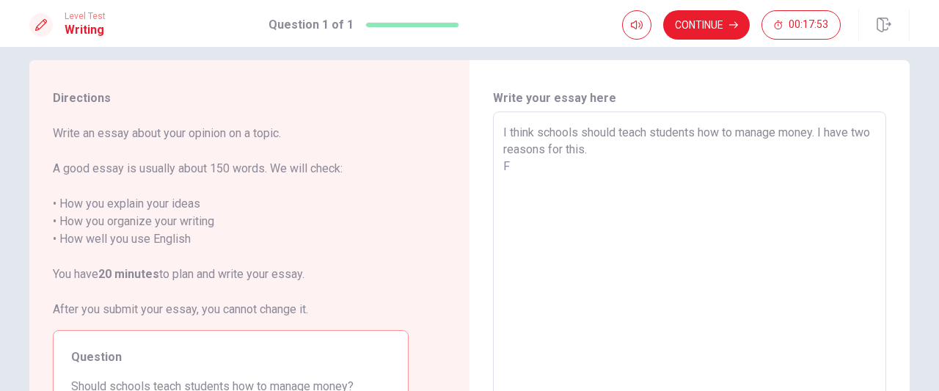
type textarea "I think schools should teach students how to manage money. I have two reasons f…"
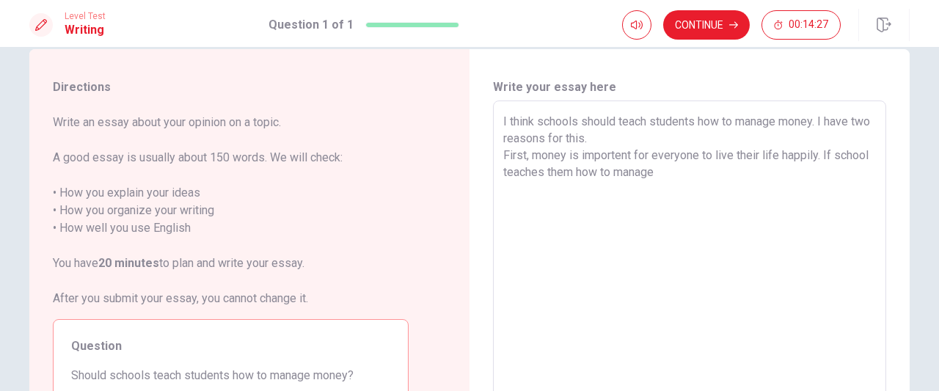
scroll to position [43, 0]
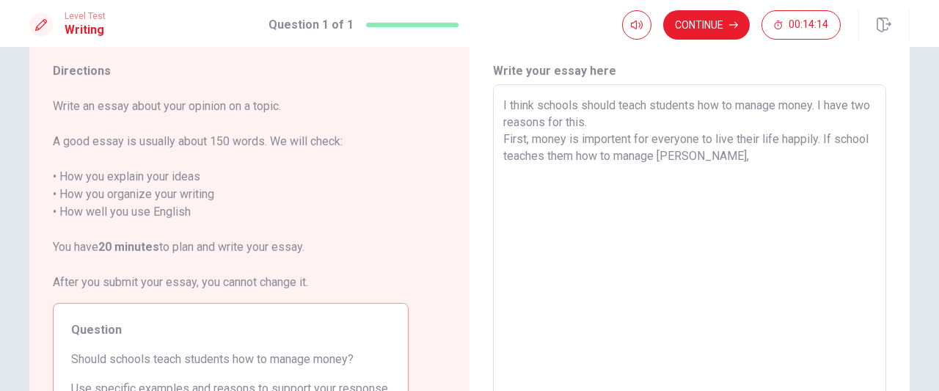
click at [568, 155] on textarea "I think schools should teach students how to manage money. I have two reasons f…" at bounding box center [689, 287] width 373 height 381
click at [745, 153] on textarea "I think schools should teach students how to manage money. I have two reasons f…" at bounding box center [689, 287] width 373 height 381
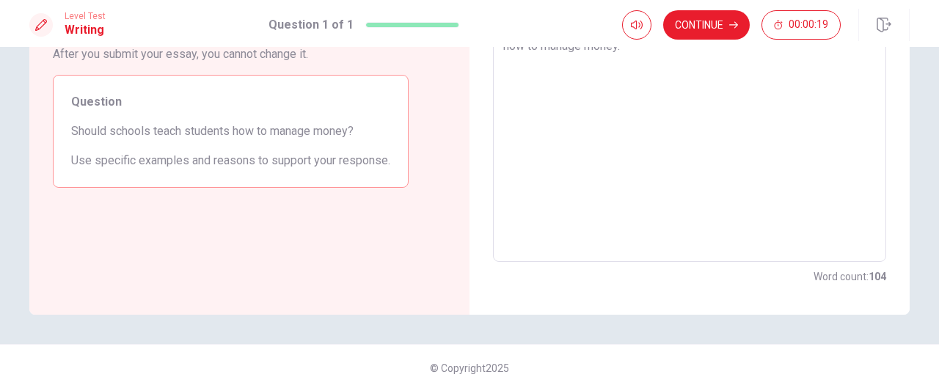
scroll to position [0, 0]
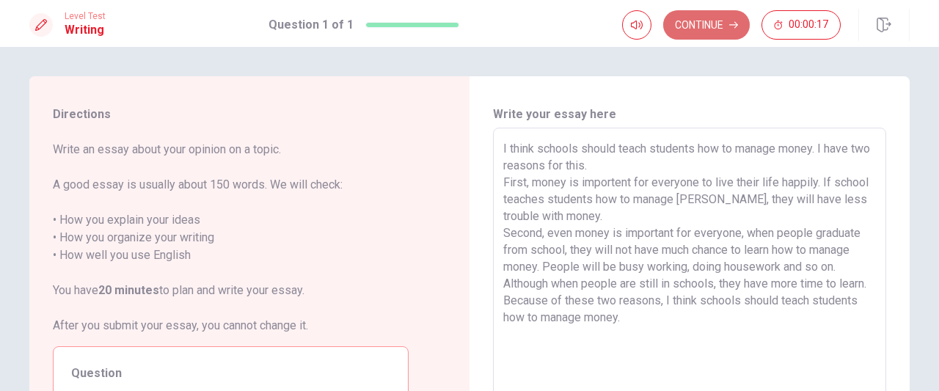
click at [712, 34] on button "Continue" at bounding box center [706, 24] width 87 height 29
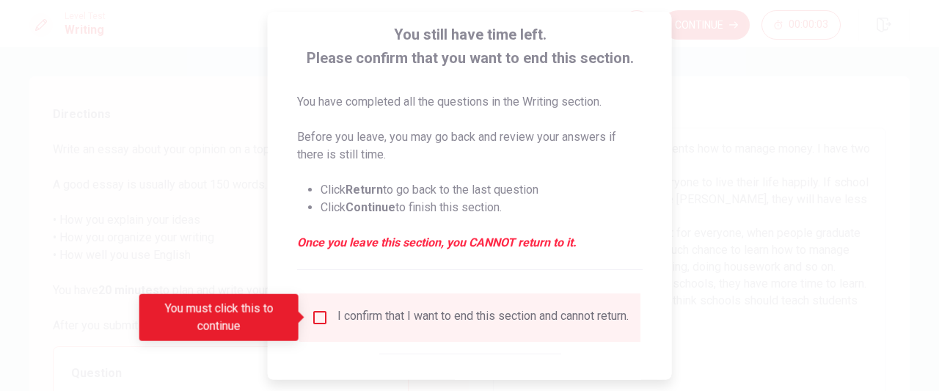
scroll to position [156, 0]
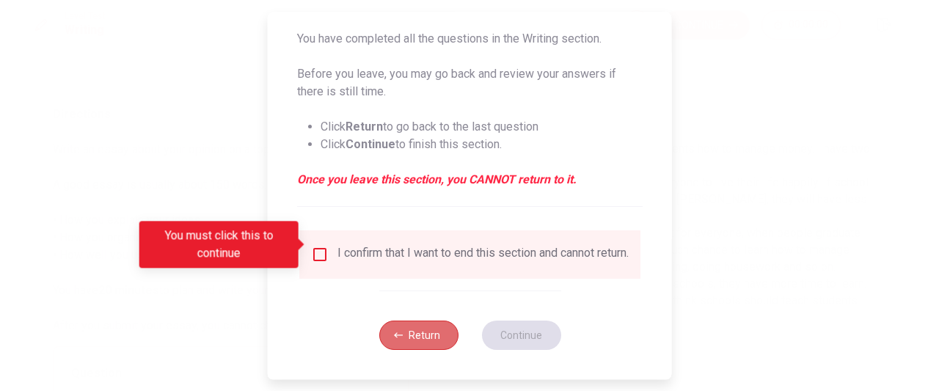
click at [440, 332] on button "Return" at bounding box center [418, 335] width 79 height 29
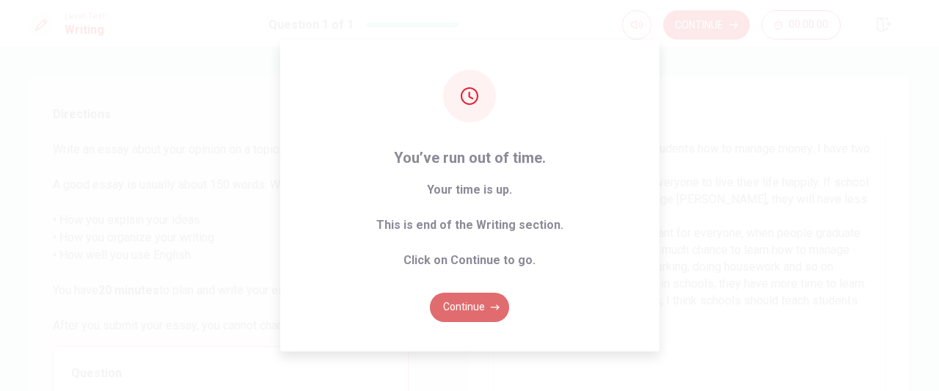
click at [486, 304] on button "Continue" at bounding box center [469, 307] width 79 height 29
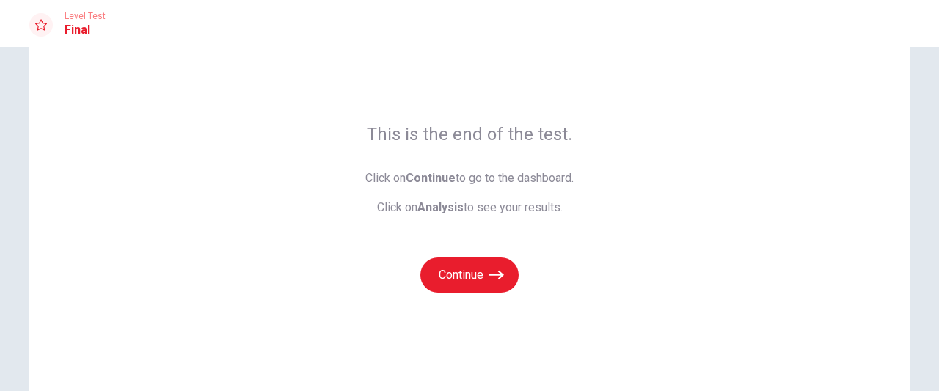
scroll to position [60, 0]
click at [478, 271] on button "Continue" at bounding box center [469, 274] width 98 height 35
